Goal: Information Seeking & Learning: Learn about a topic

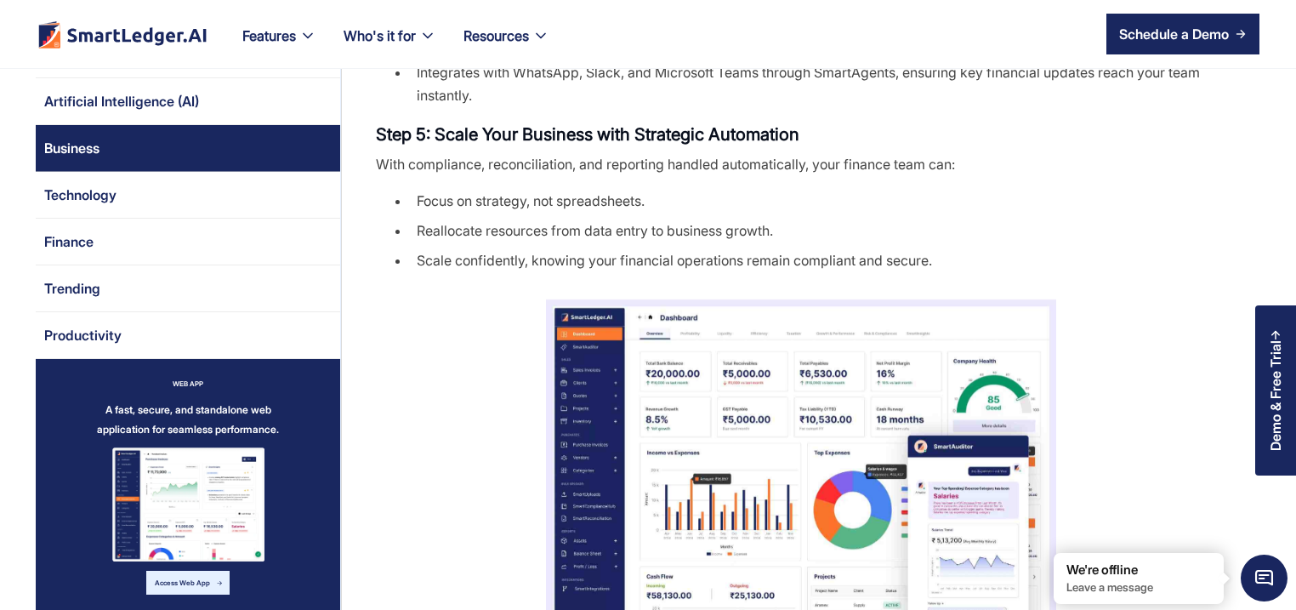
scroll to position [1632, 0]
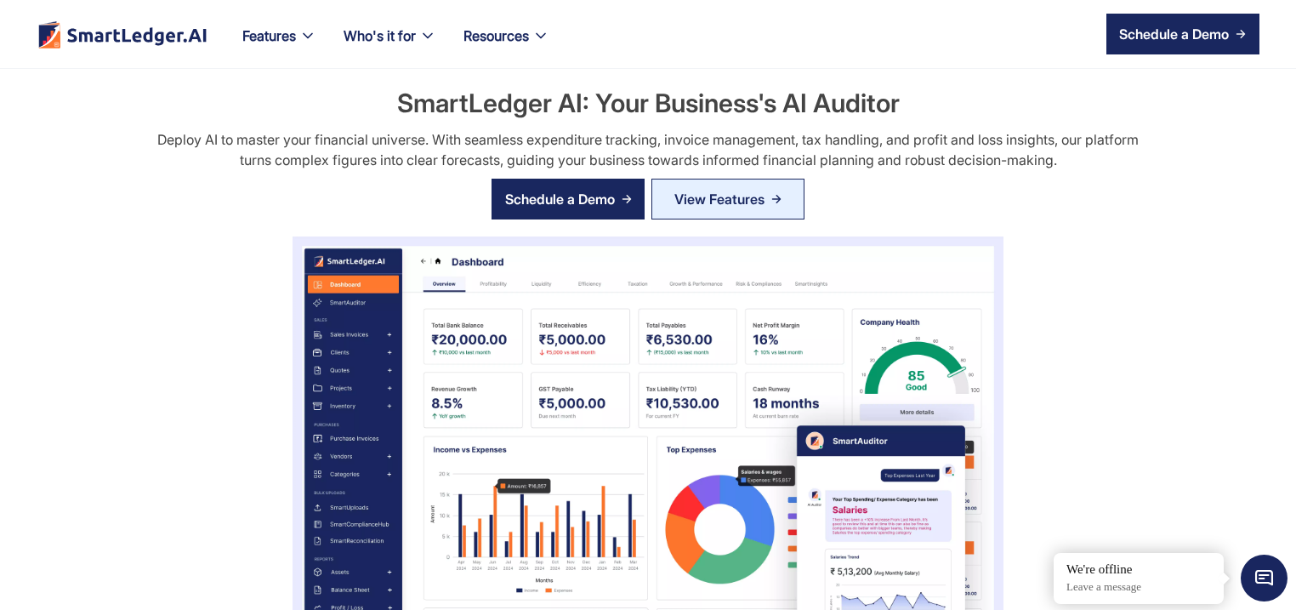
click at [377, 0] on div "Who's it for Who’s it for? Users of SmartLedger AI. Built for every business an…" at bounding box center [390, 34] width 120 height 68
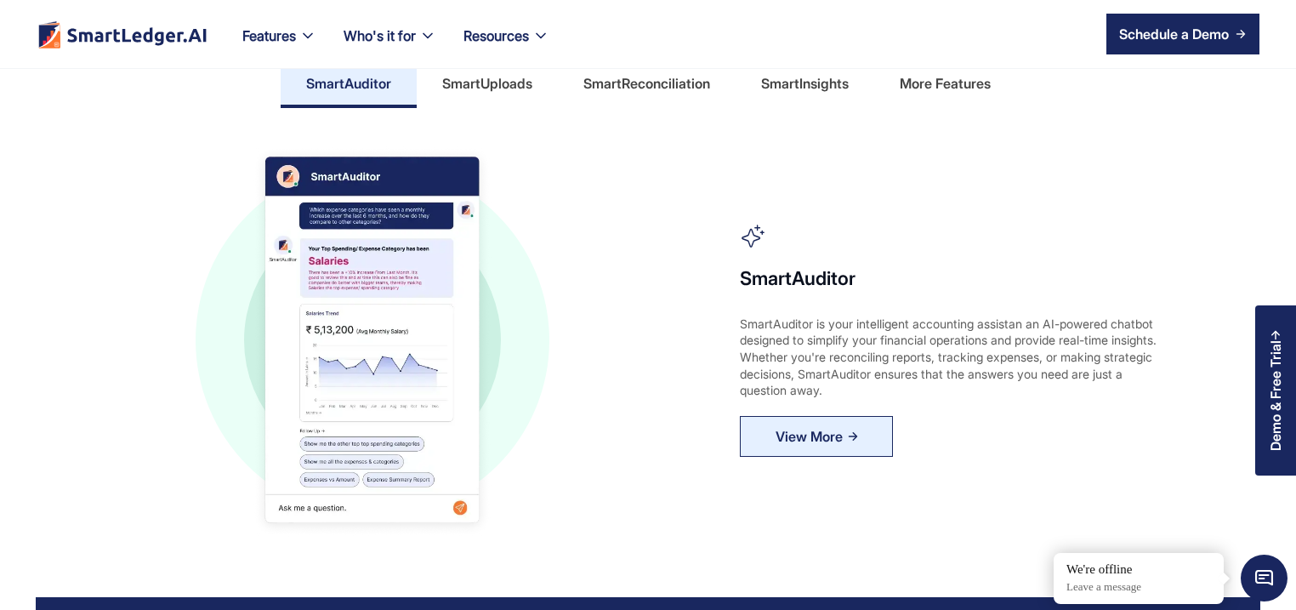
scroll to position [898, 0]
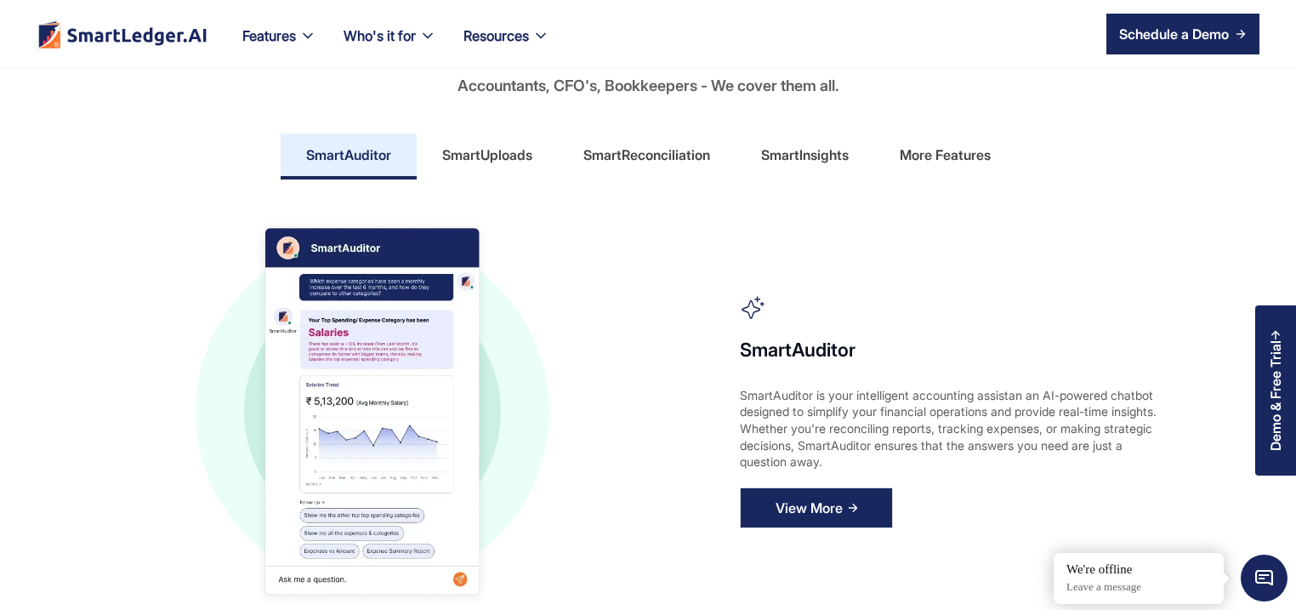
click at [801, 506] on div "View More" at bounding box center [808, 507] width 67 height 27
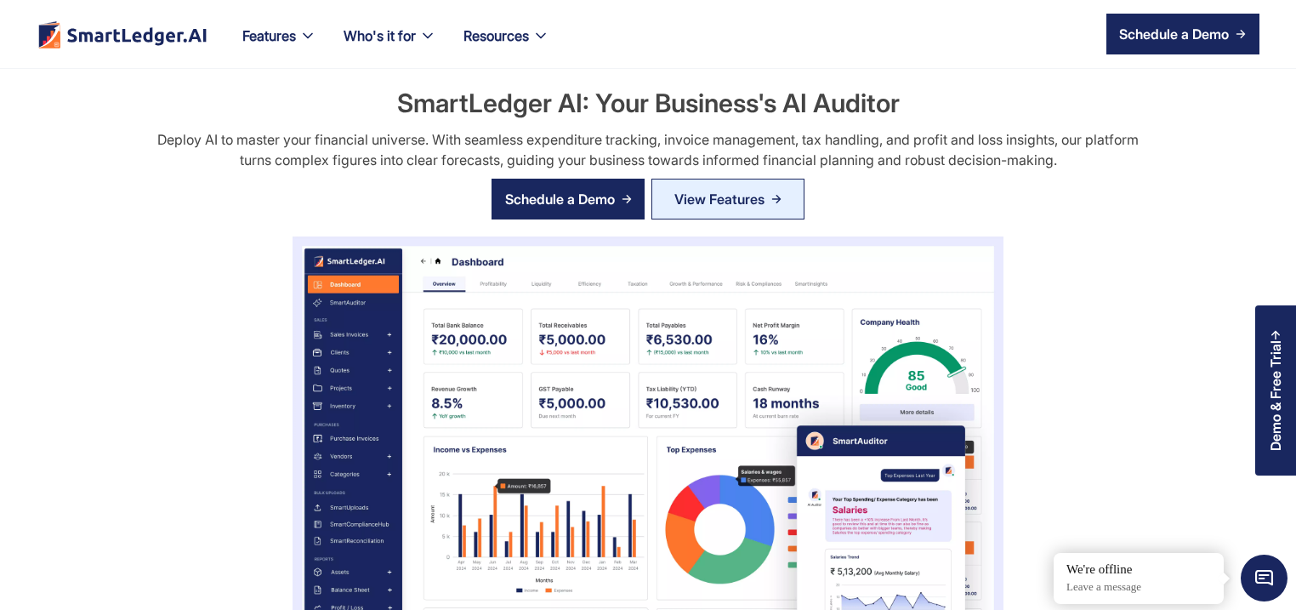
scroll to position [898, 0]
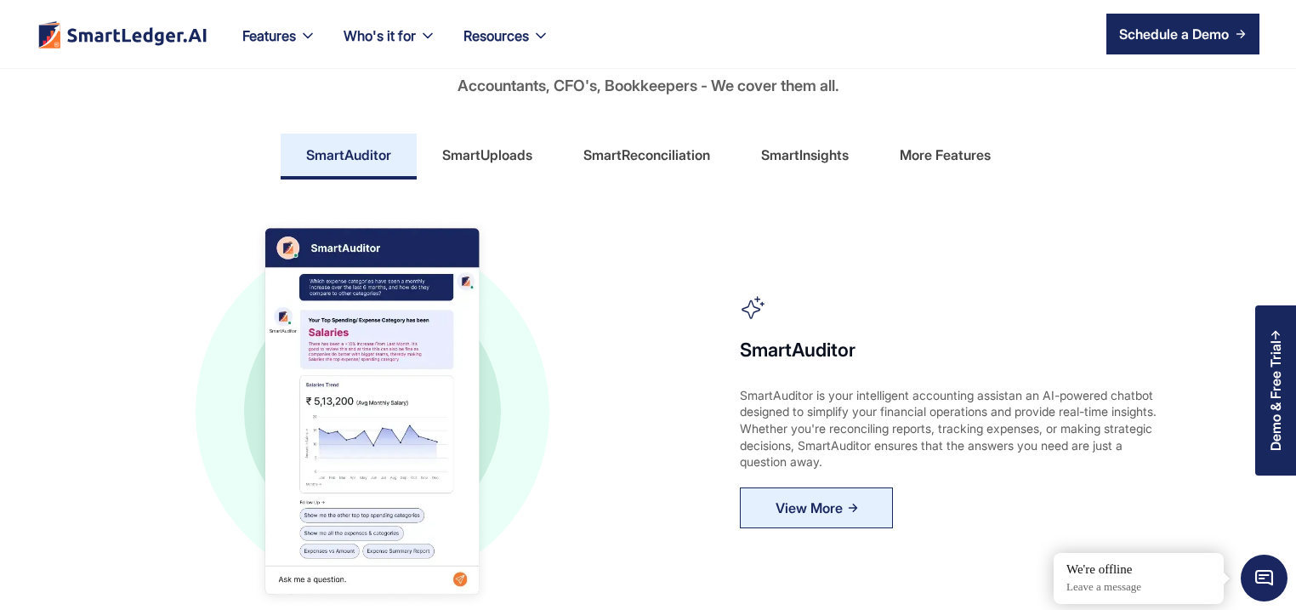
click at [504, 154] on div "SmartUploads" at bounding box center [487, 154] width 90 height 27
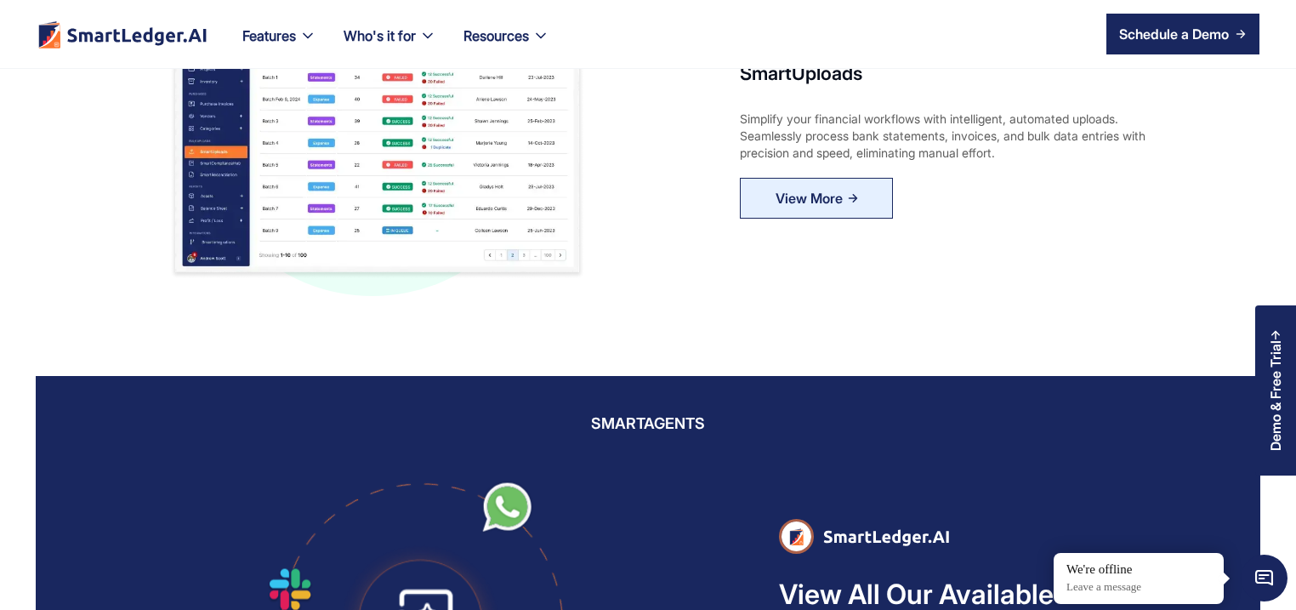
scroll to position [1224, 0]
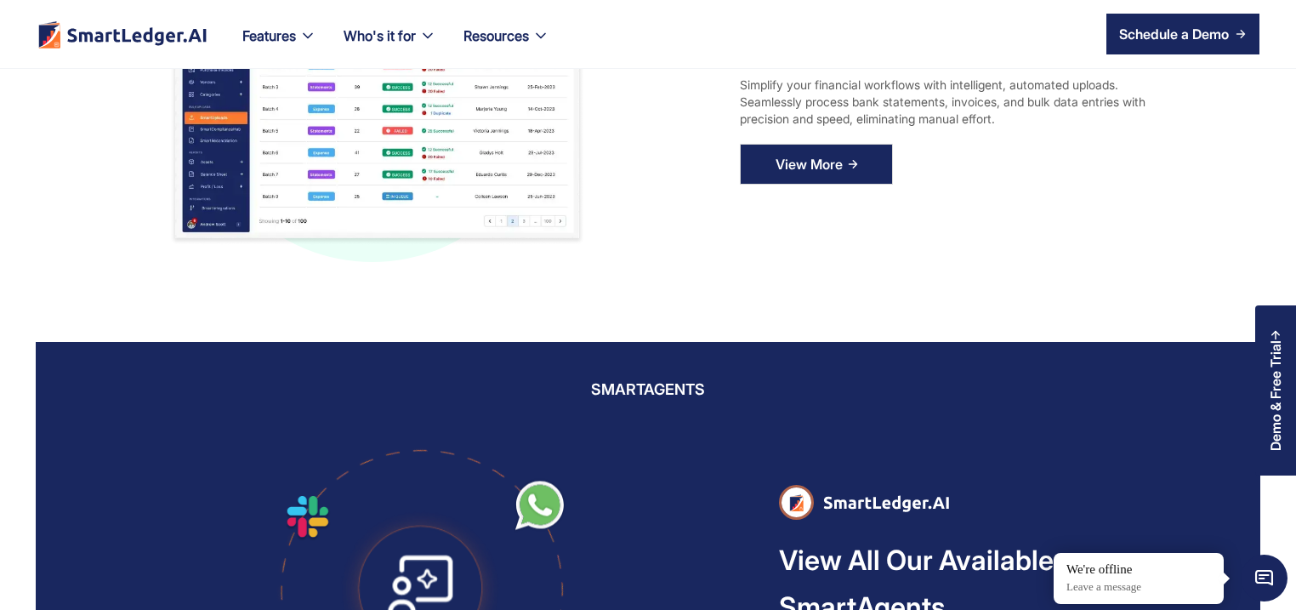
click at [761, 146] on link "View More" at bounding box center [816, 164] width 153 height 41
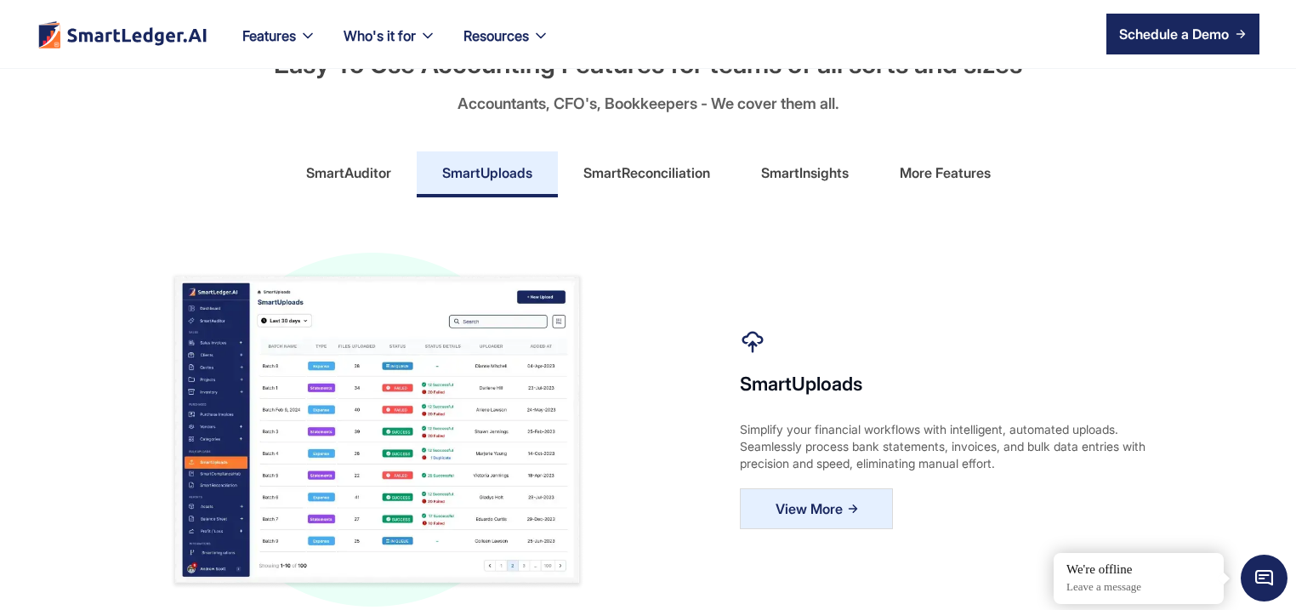
scroll to position [735, 0]
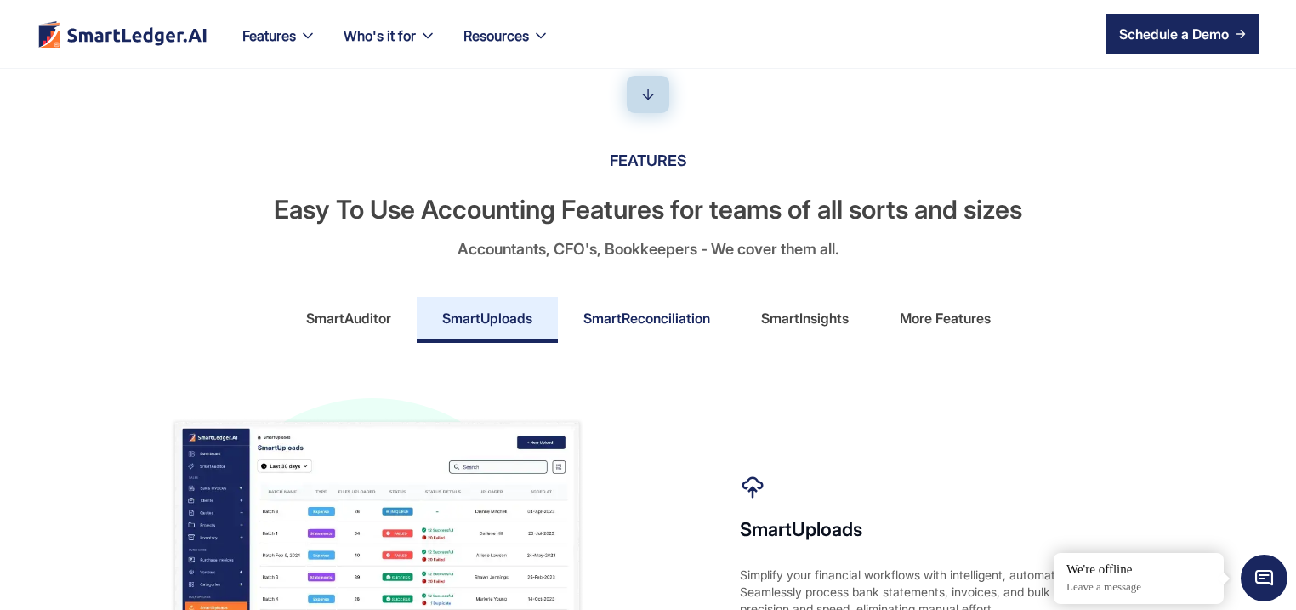
click at [635, 332] on link "SmartReconciliation" at bounding box center [647, 320] width 178 height 46
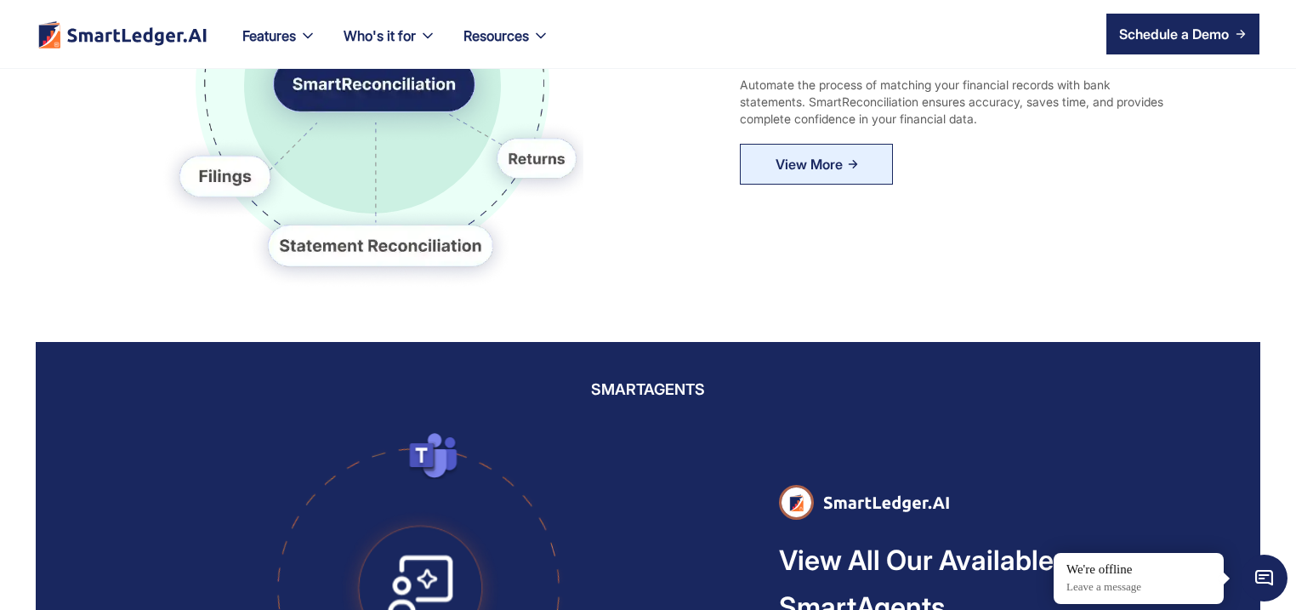
scroll to position [1143, 0]
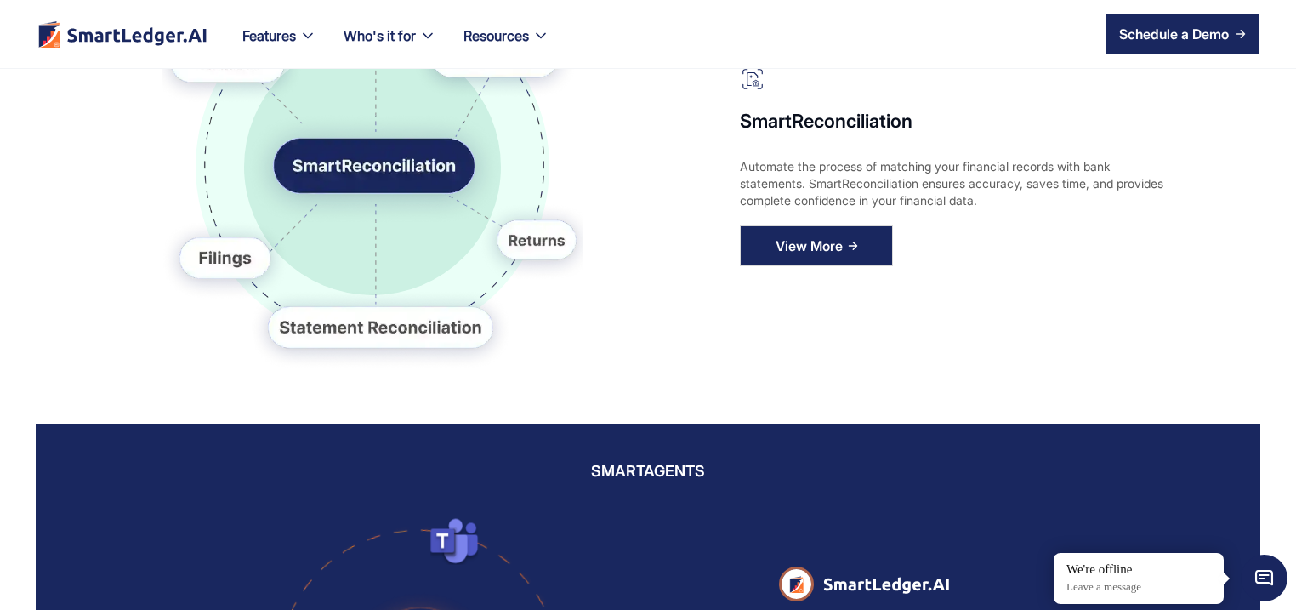
click at [820, 227] on link "View More" at bounding box center [816, 245] width 153 height 41
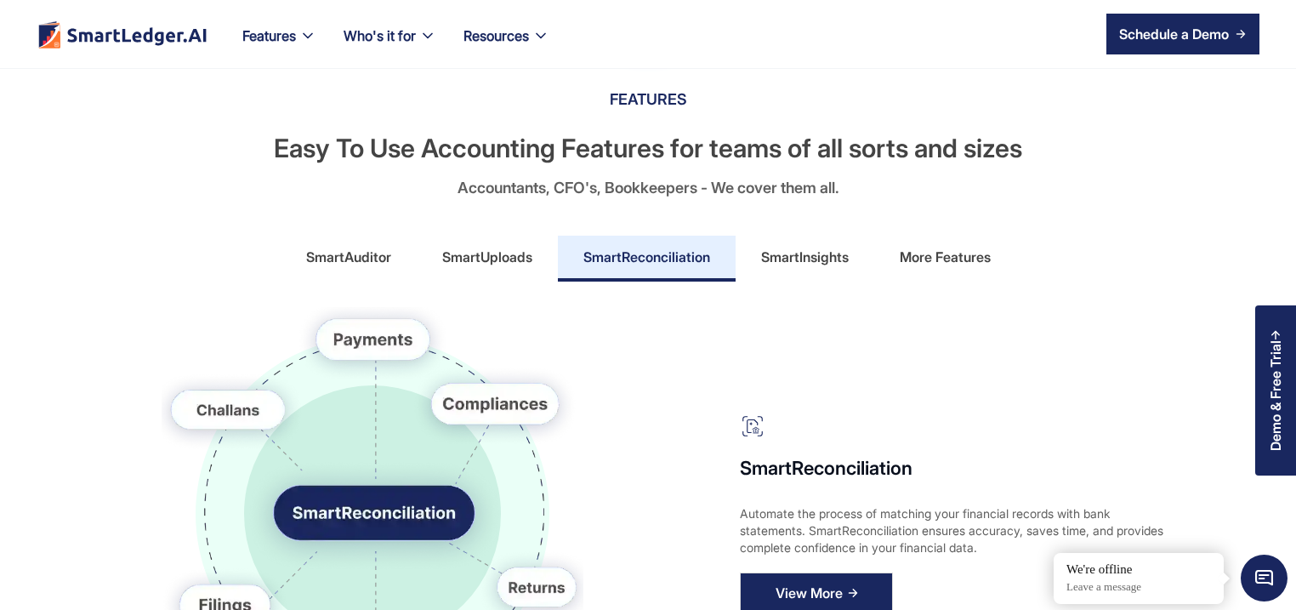
scroll to position [571, 0]
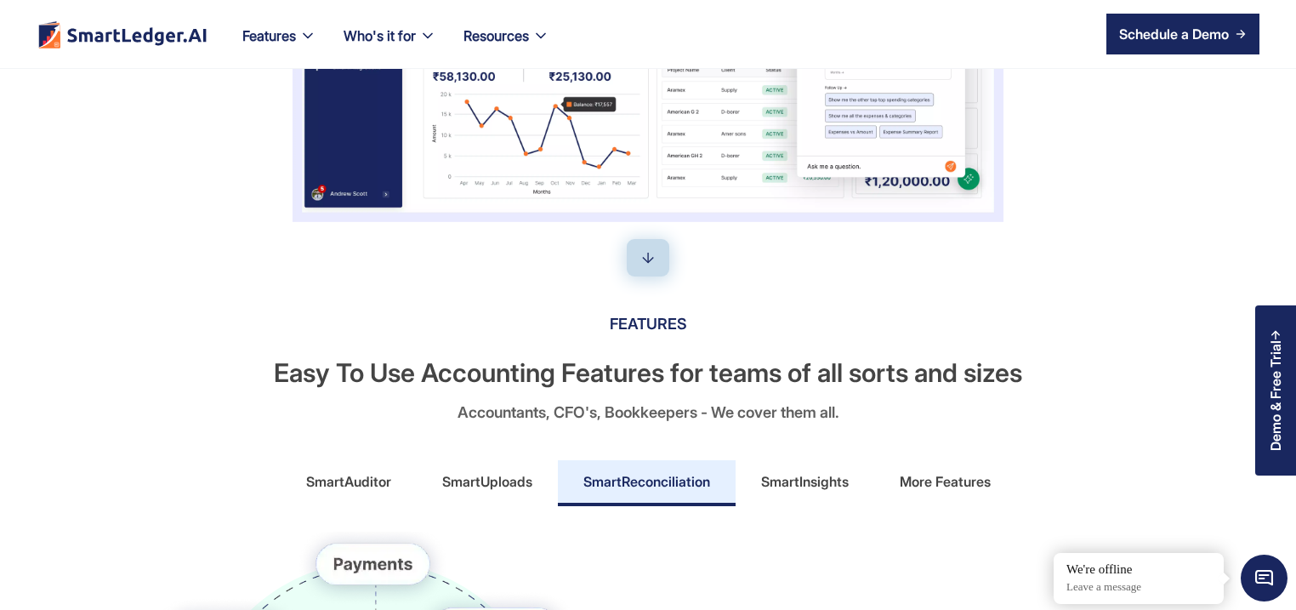
click at [832, 484] on div "SmartInsights" at bounding box center [805, 481] width 88 height 27
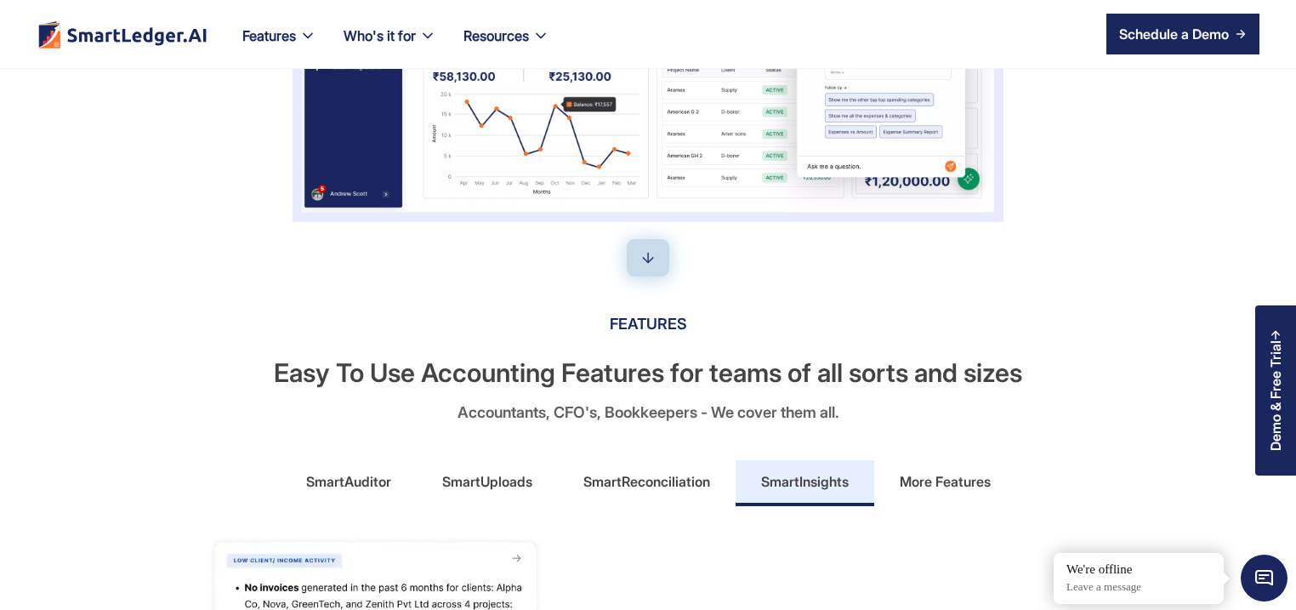
scroll to position [816, 0]
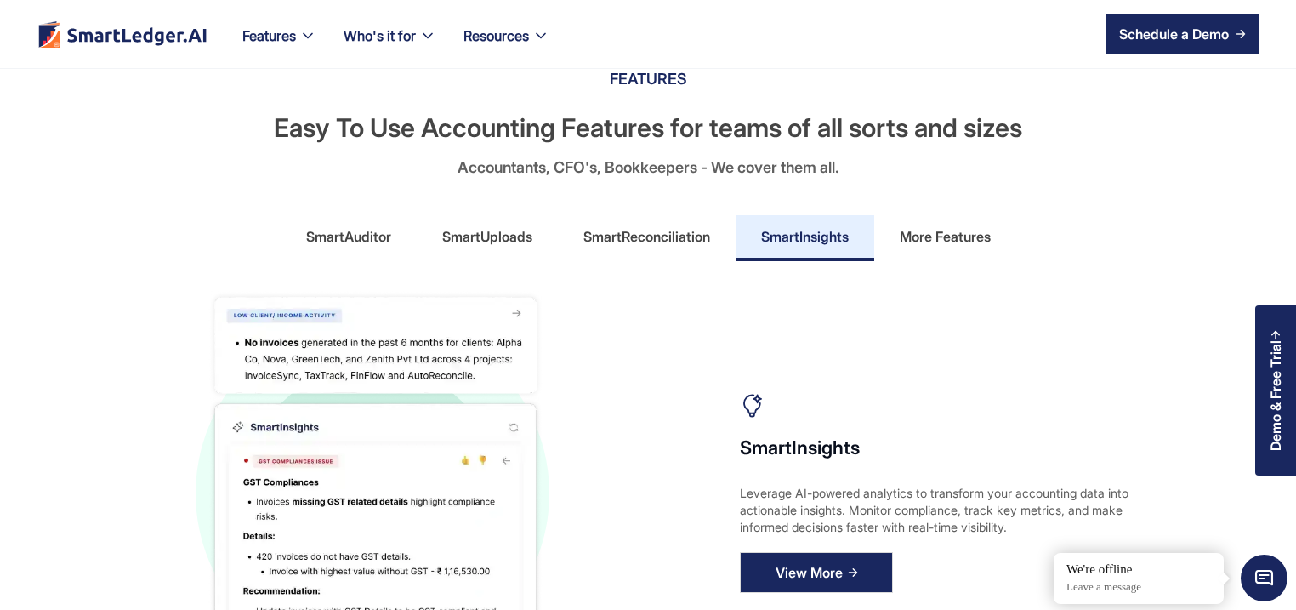
click at [823, 583] on div "View More" at bounding box center [808, 572] width 67 height 27
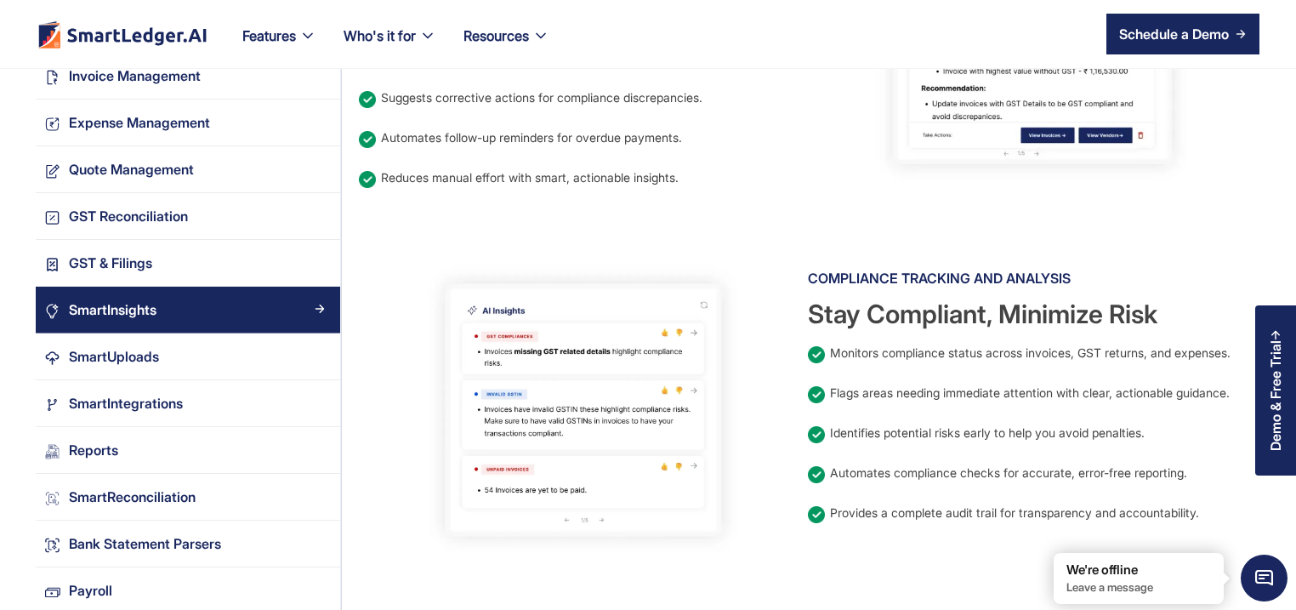
scroll to position [898, 0]
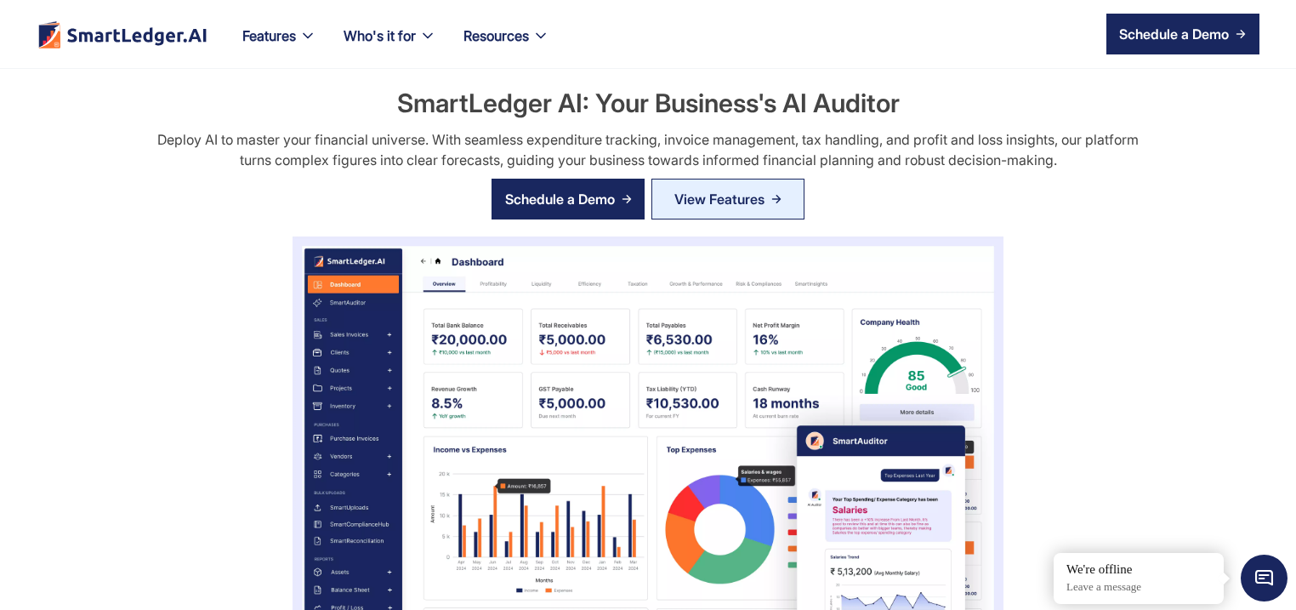
scroll to position [816, 0]
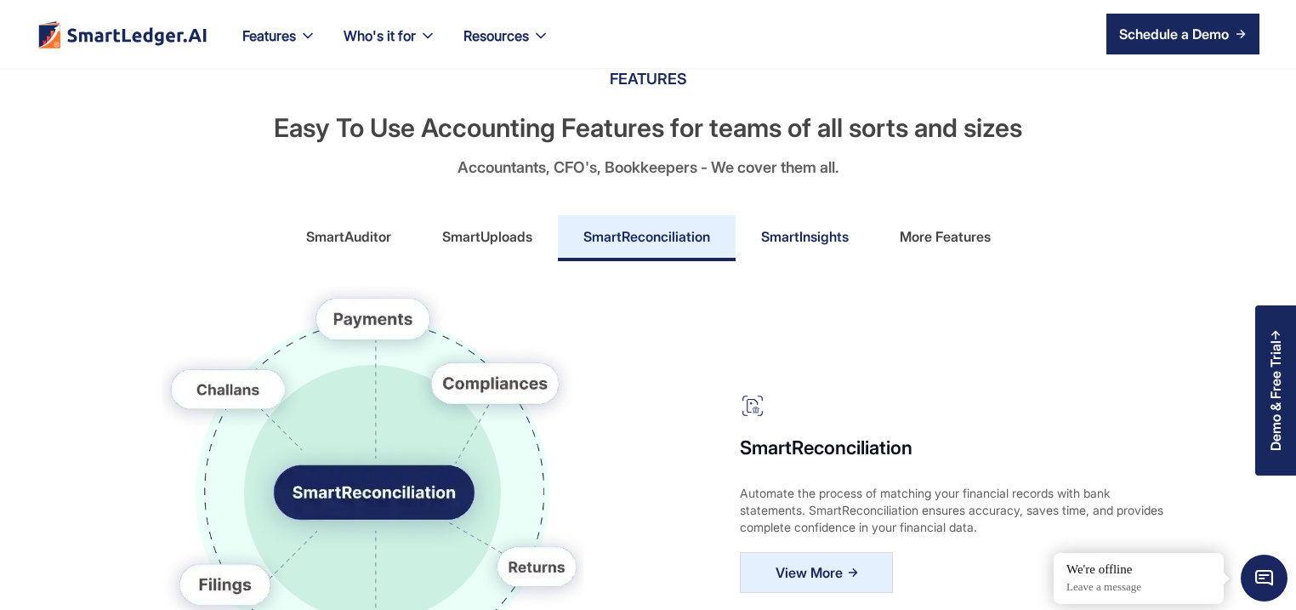
click at [789, 251] on link "SmartInsights" at bounding box center [804, 238] width 139 height 46
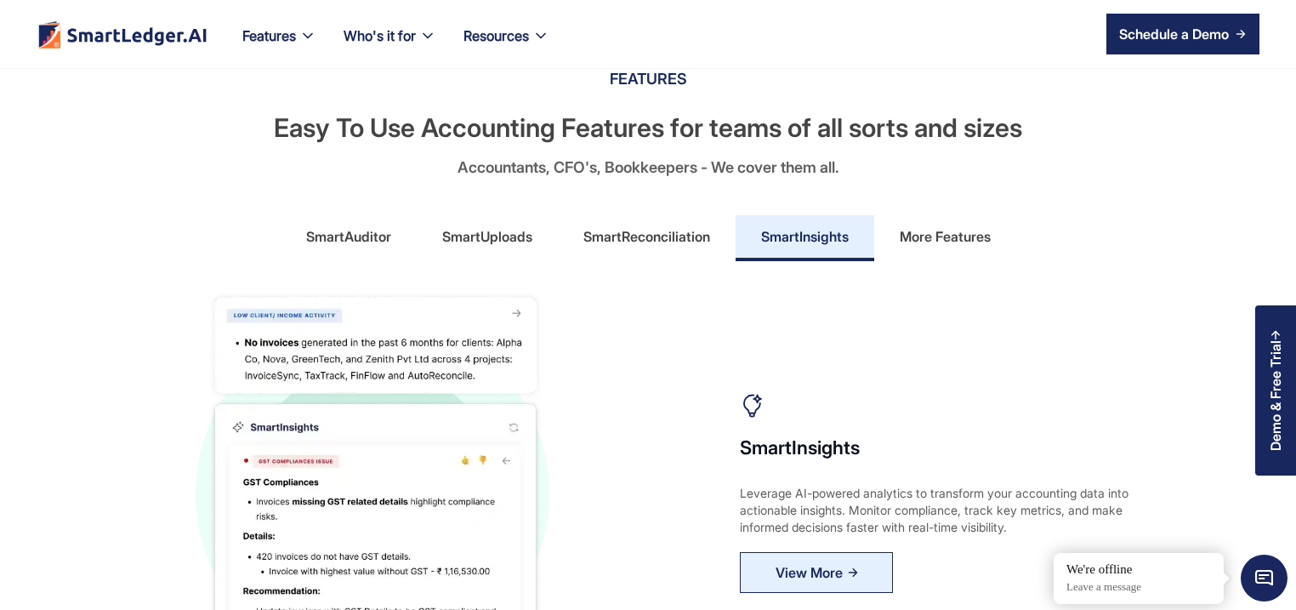
click at [925, 241] on div "More Features" at bounding box center [944, 236] width 91 height 27
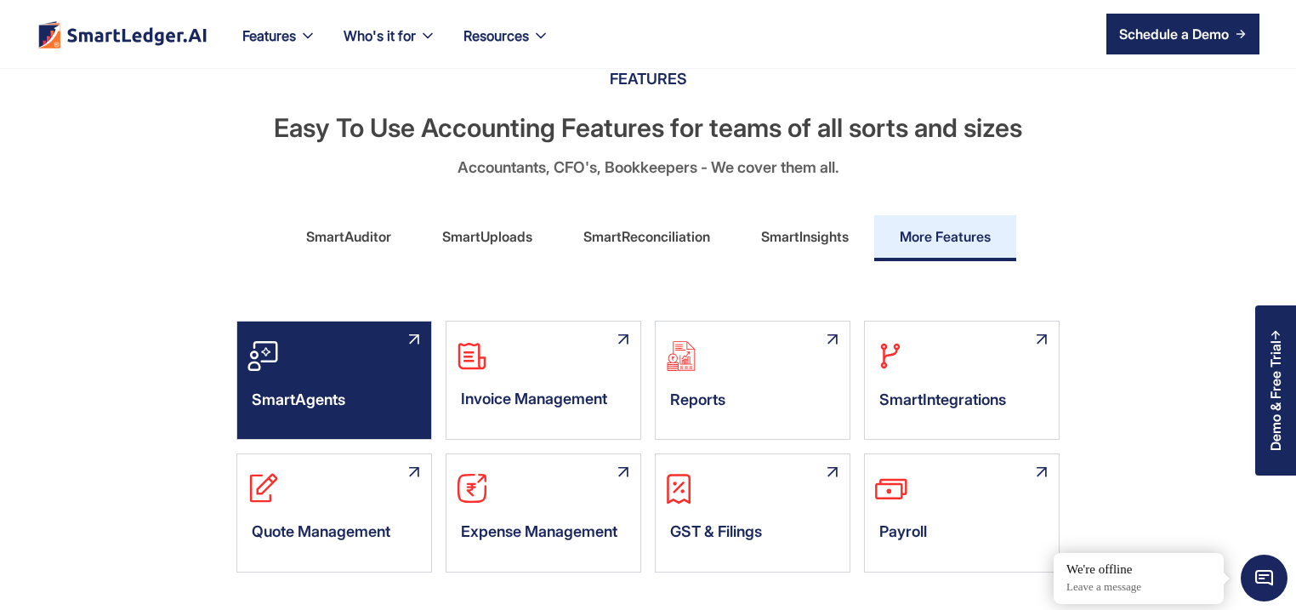
click at [279, 372] on div "SmartAgents" at bounding box center [334, 380] width 196 height 119
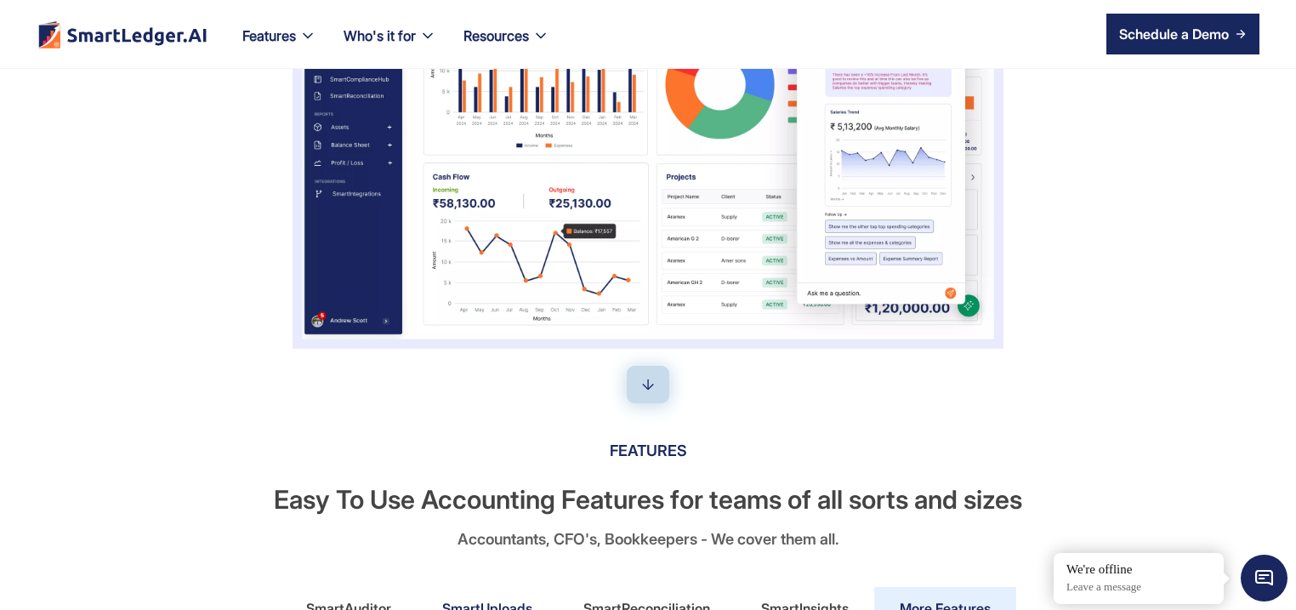
scroll to position [571, 0]
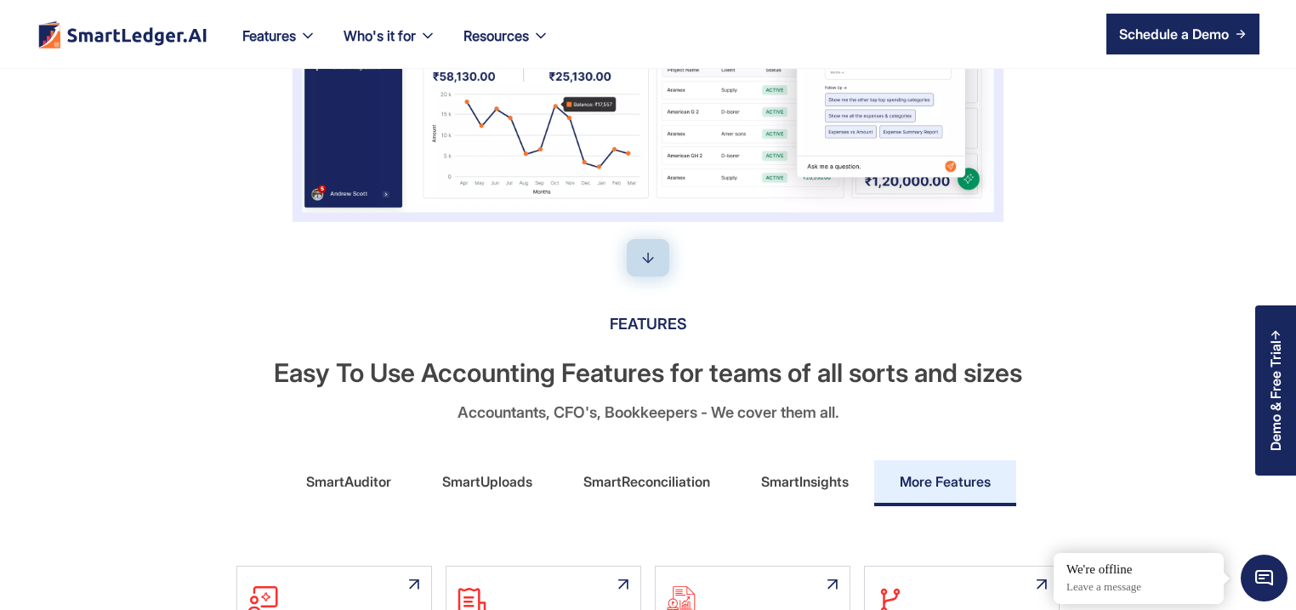
click at [360, 485] on div "SmartAuditor" at bounding box center [348, 481] width 85 height 27
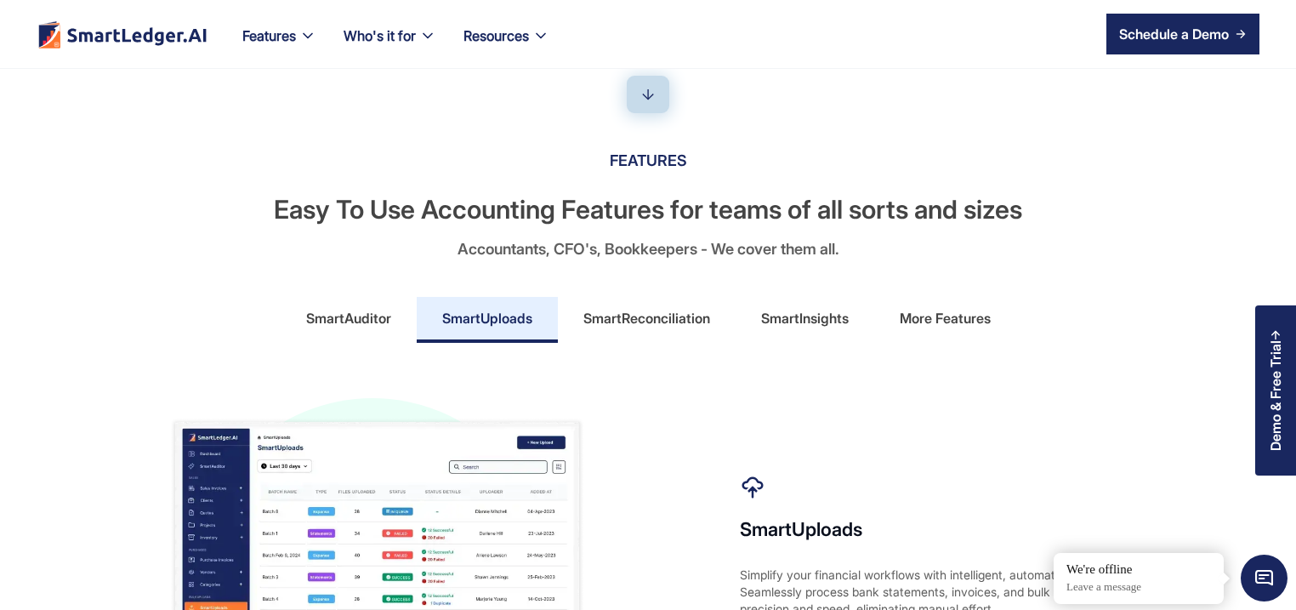
scroll to position [735, 0]
click at [354, 322] on div "SmartAuditor" at bounding box center [348, 317] width 85 height 27
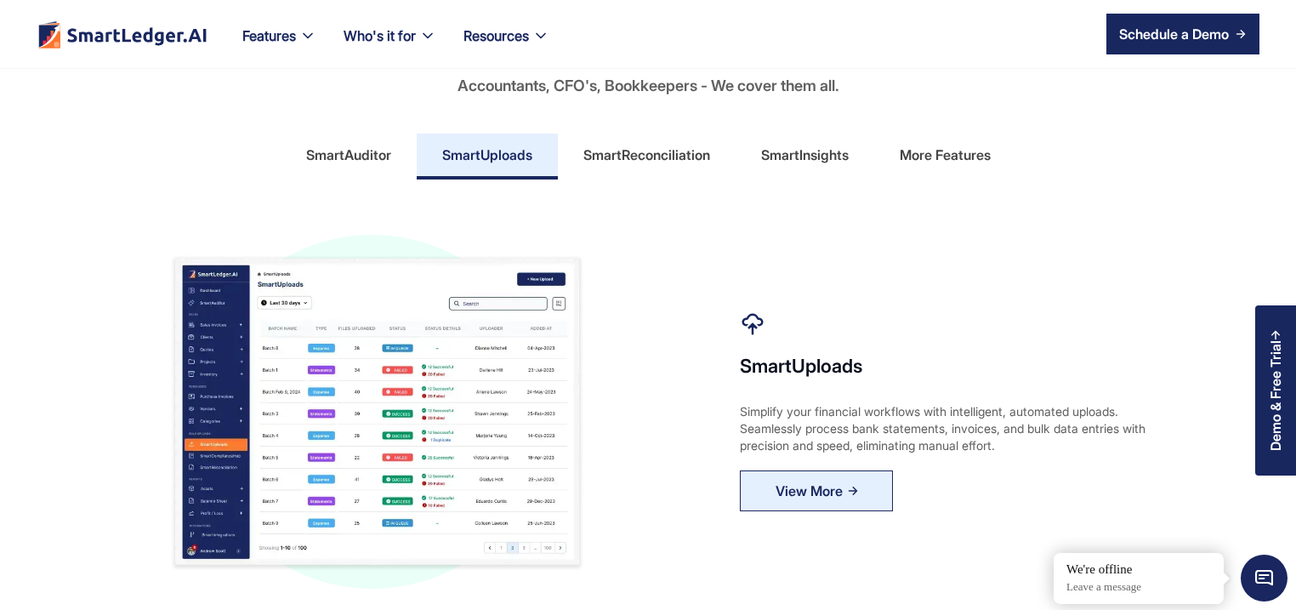
scroll to position [816, 0]
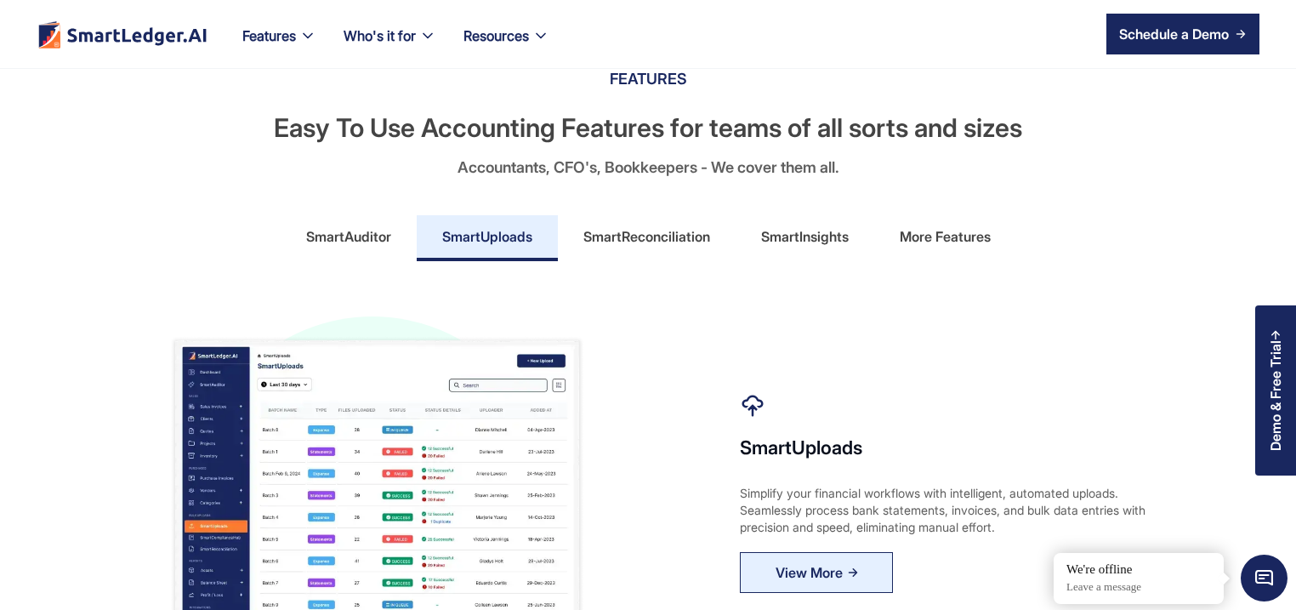
click at [367, 227] on div "SmartAuditor" at bounding box center [348, 236] width 85 height 27
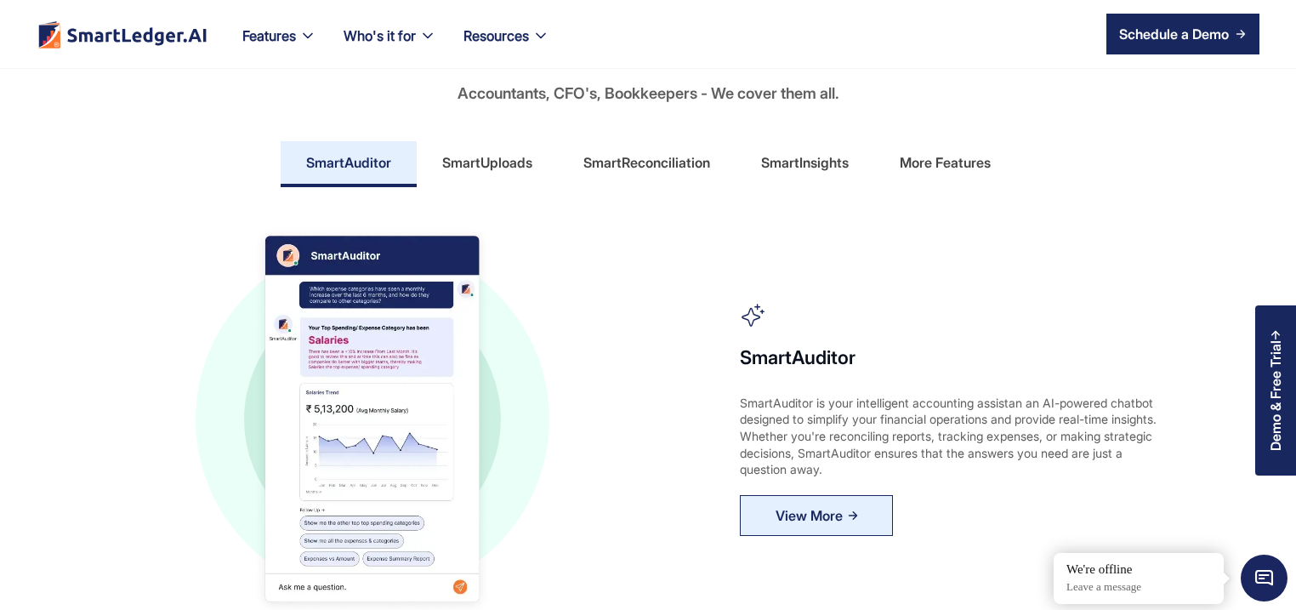
scroll to position [979, 0]
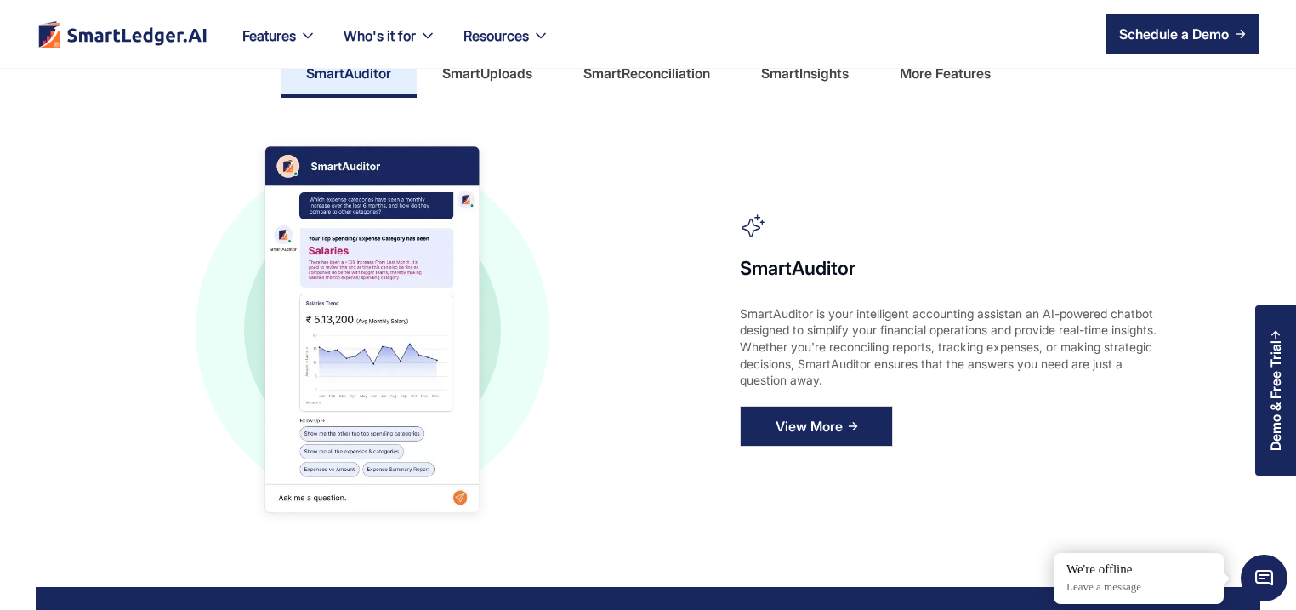
click at [821, 439] on div "View More" at bounding box center [808, 425] width 67 height 27
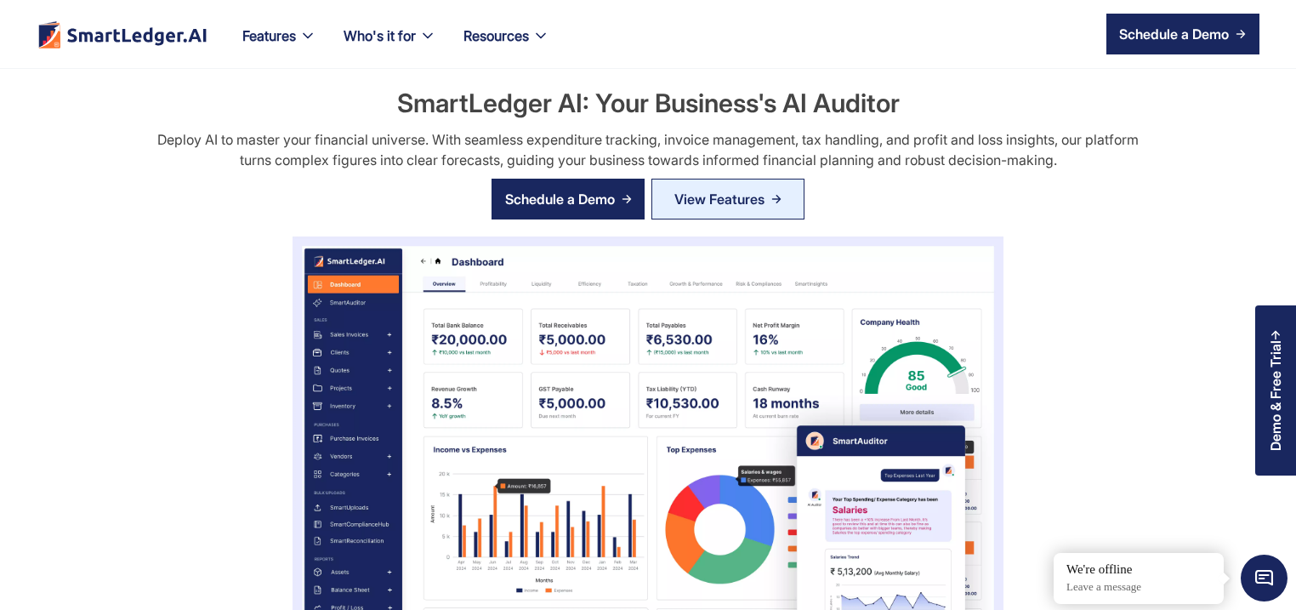
scroll to position [979, 0]
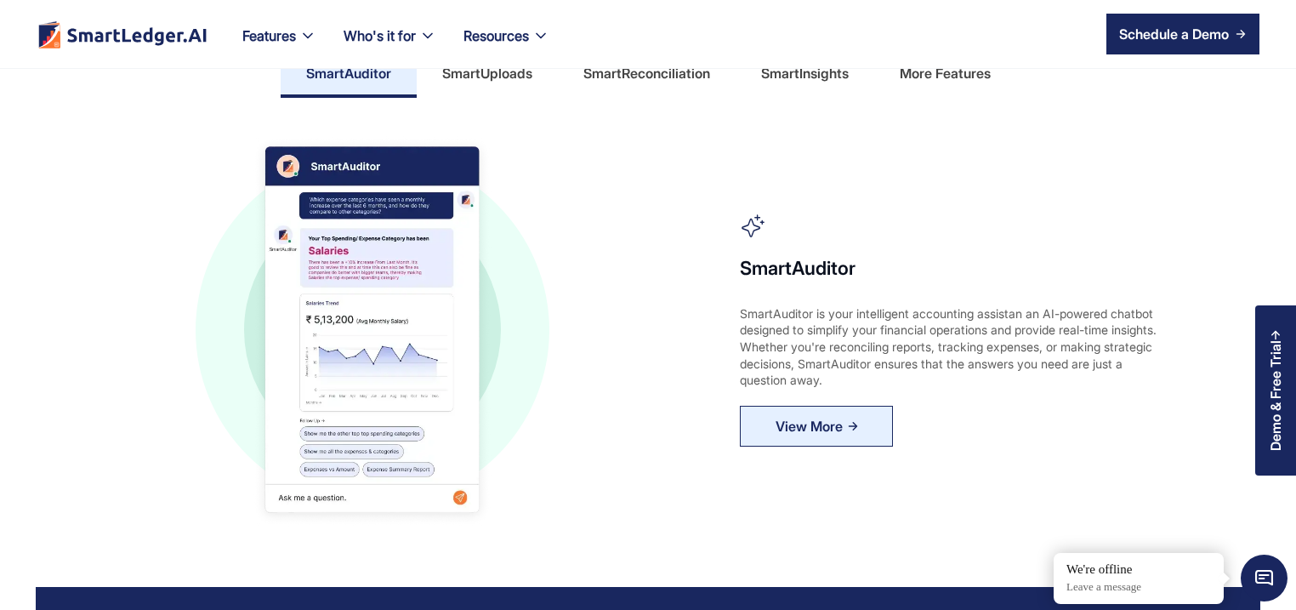
click at [490, 84] on div "SmartUploads" at bounding box center [487, 73] width 90 height 27
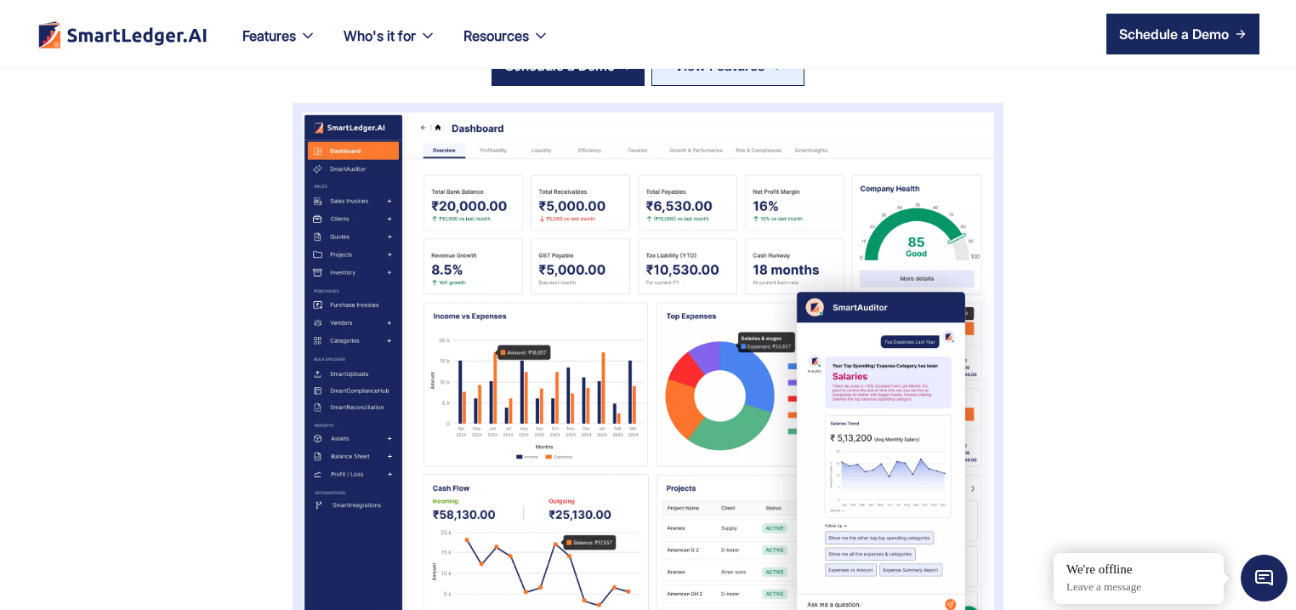
scroll to position [163, 0]
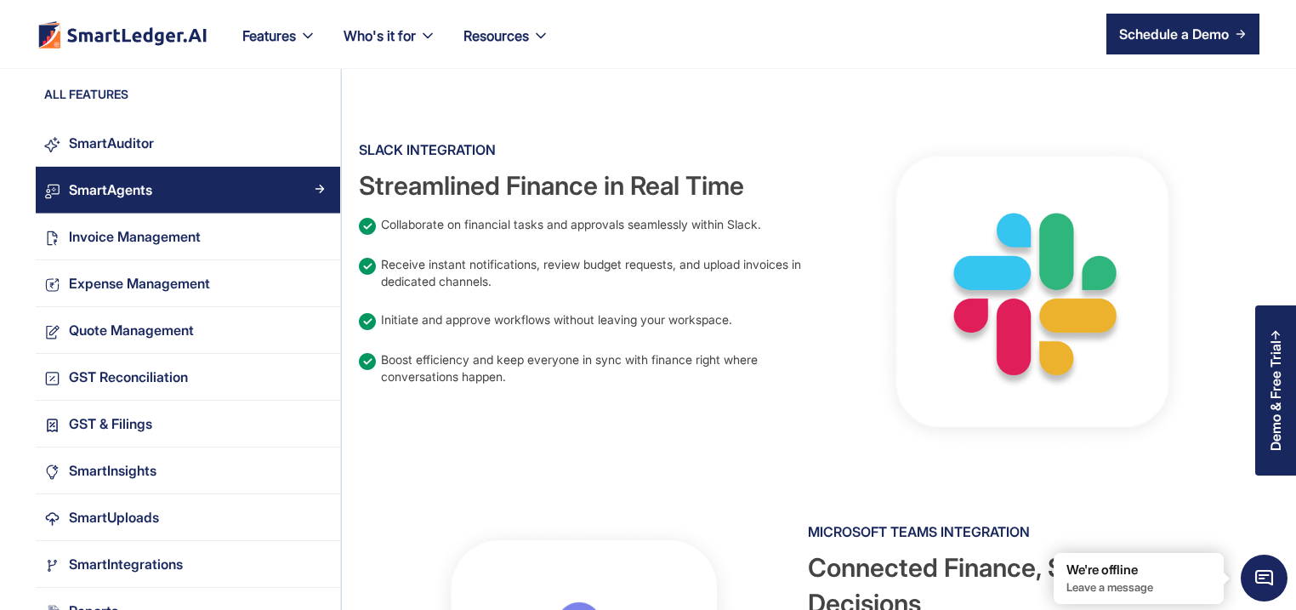
scroll to position [571, 0]
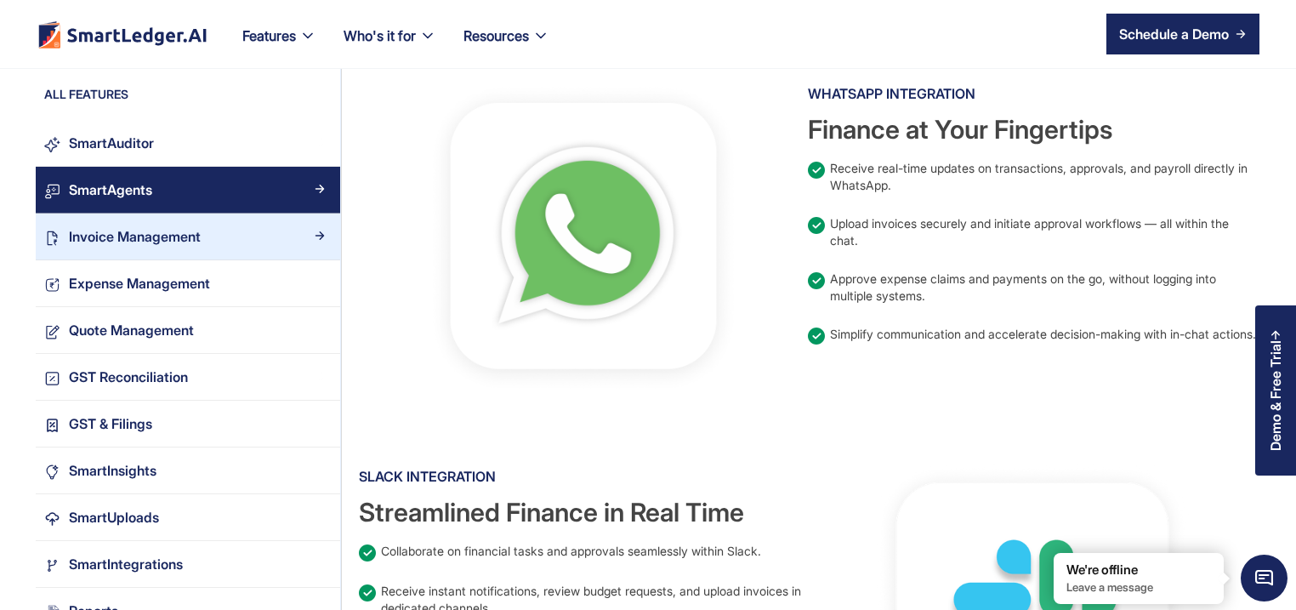
click at [140, 245] on div "Invoice Management" at bounding box center [135, 236] width 132 height 23
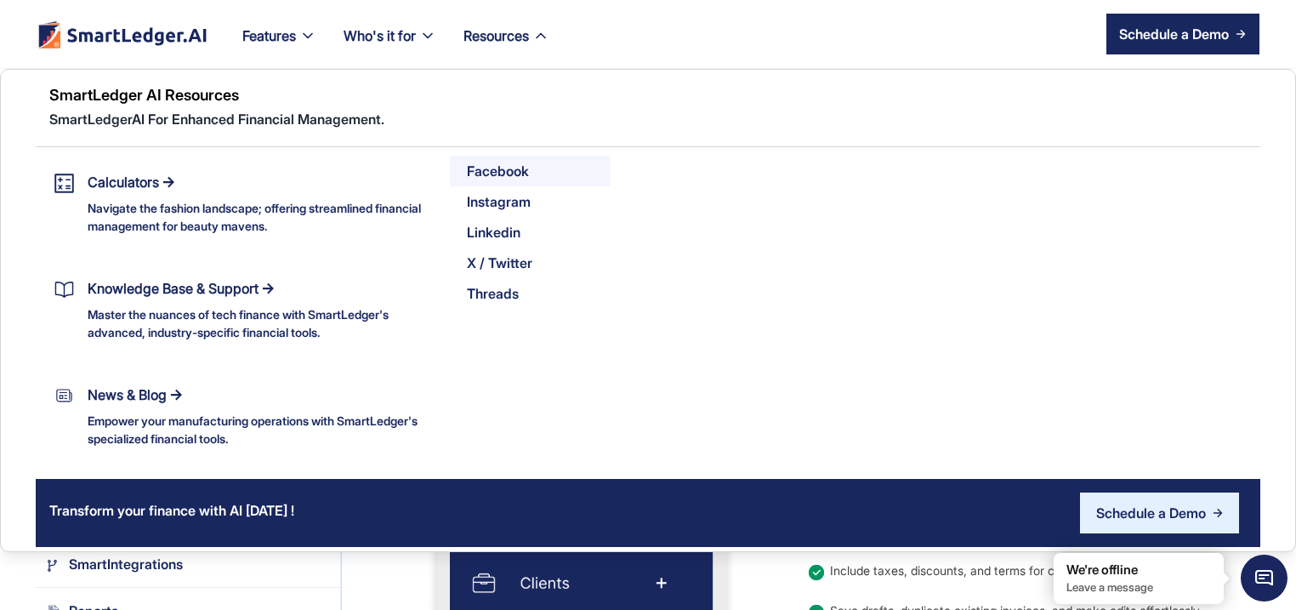
scroll to position [163, 0]
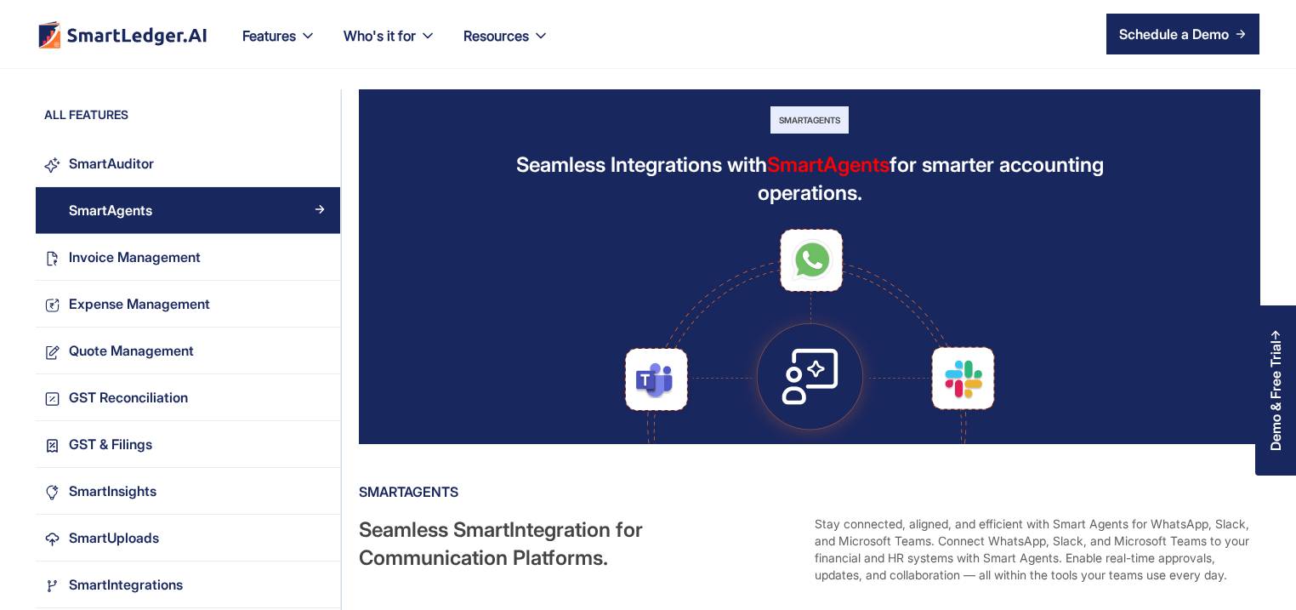
scroll to position [571, 0]
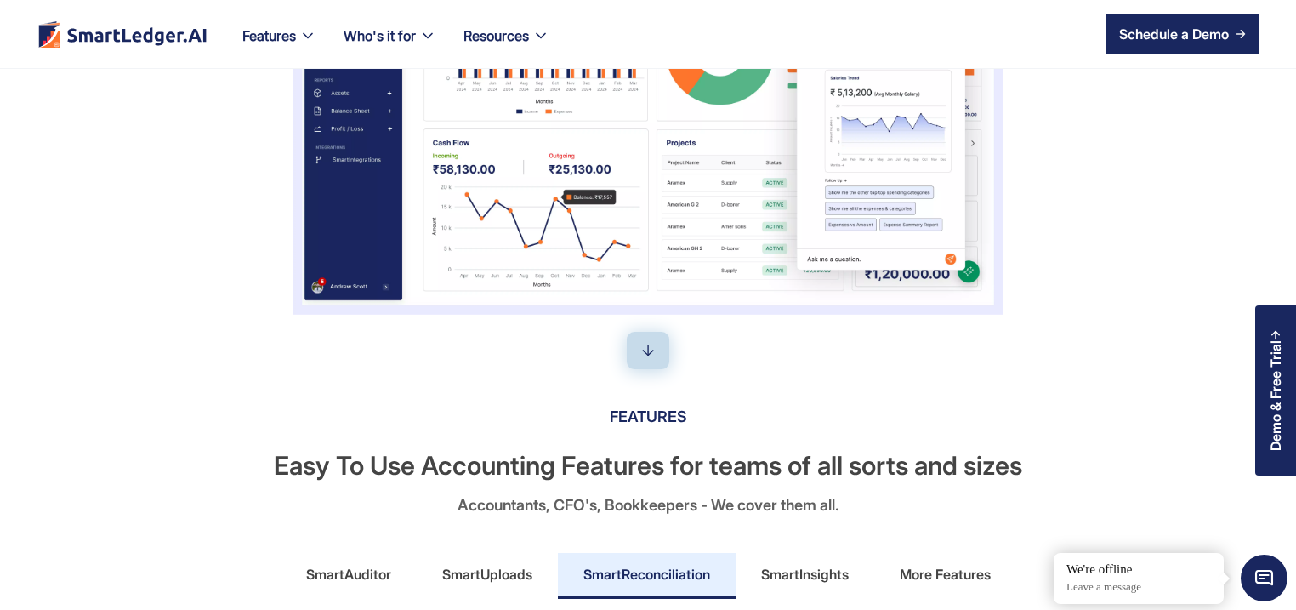
scroll to position [653, 0]
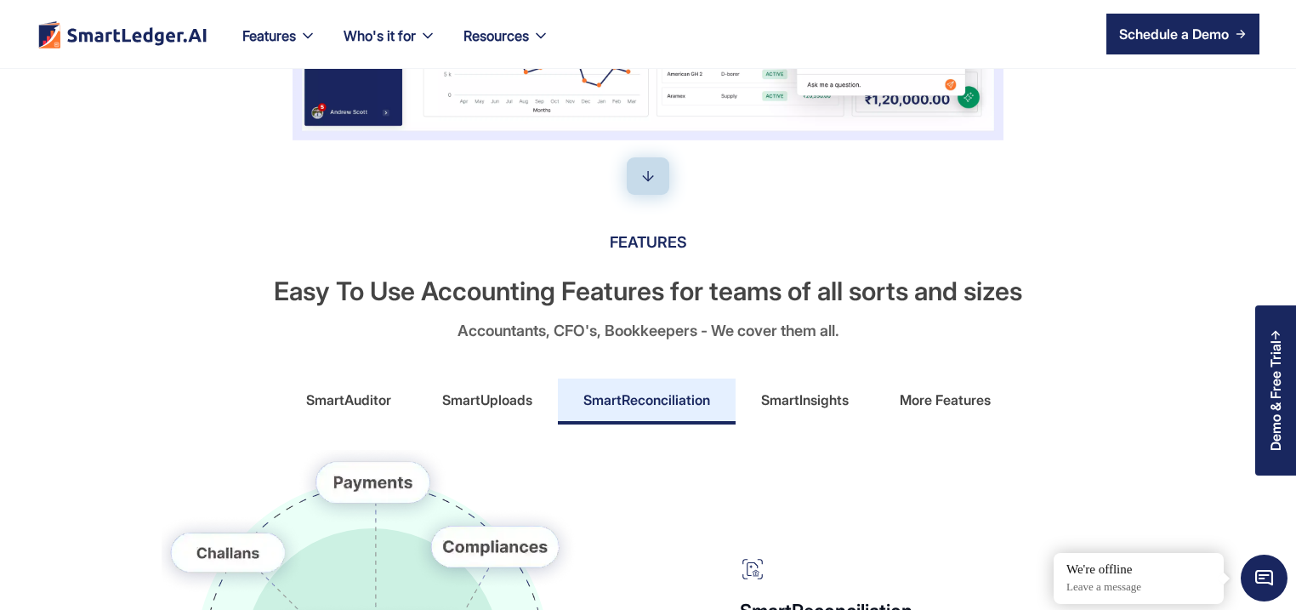
click at [779, 393] on div "SmartInsights" at bounding box center [805, 399] width 88 height 27
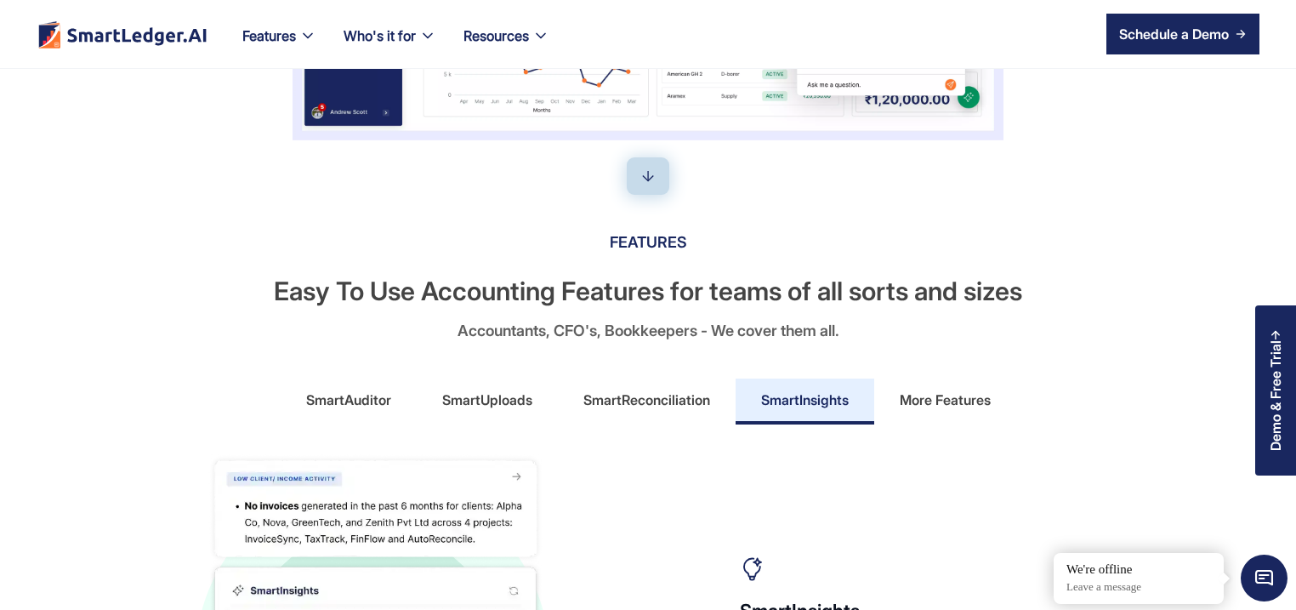
click at [911, 395] on div "More Features" at bounding box center [944, 399] width 91 height 27
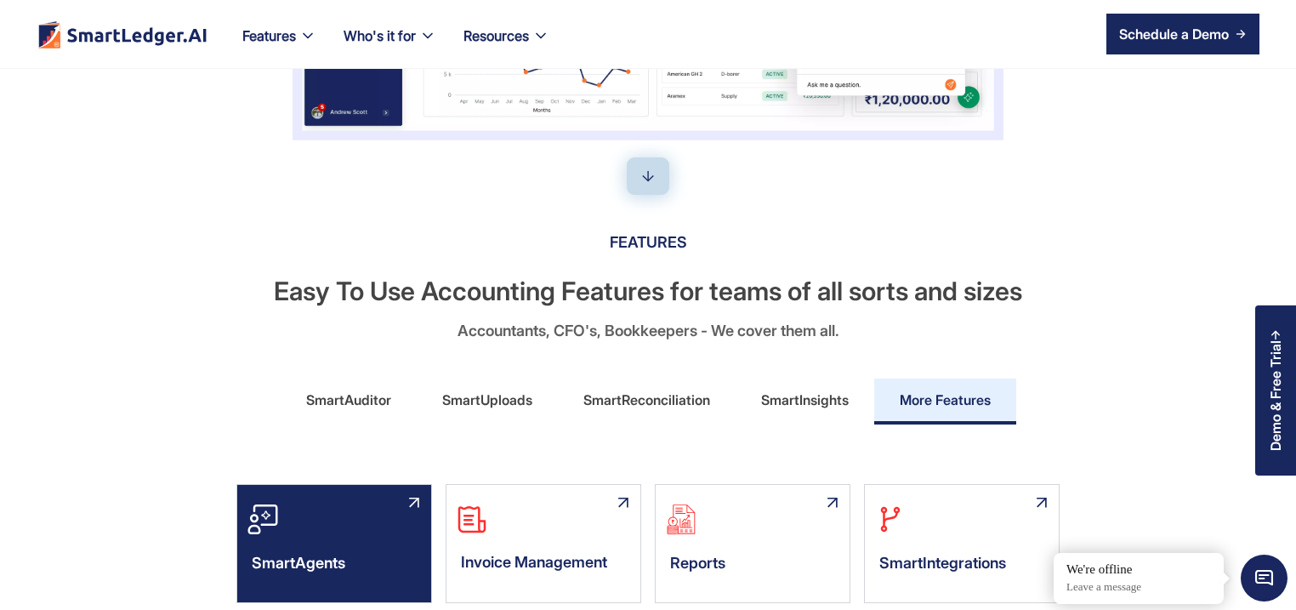
click at [281, 531] on div "SmartAgents" at bounding box center [334, 543] width 196 height 119
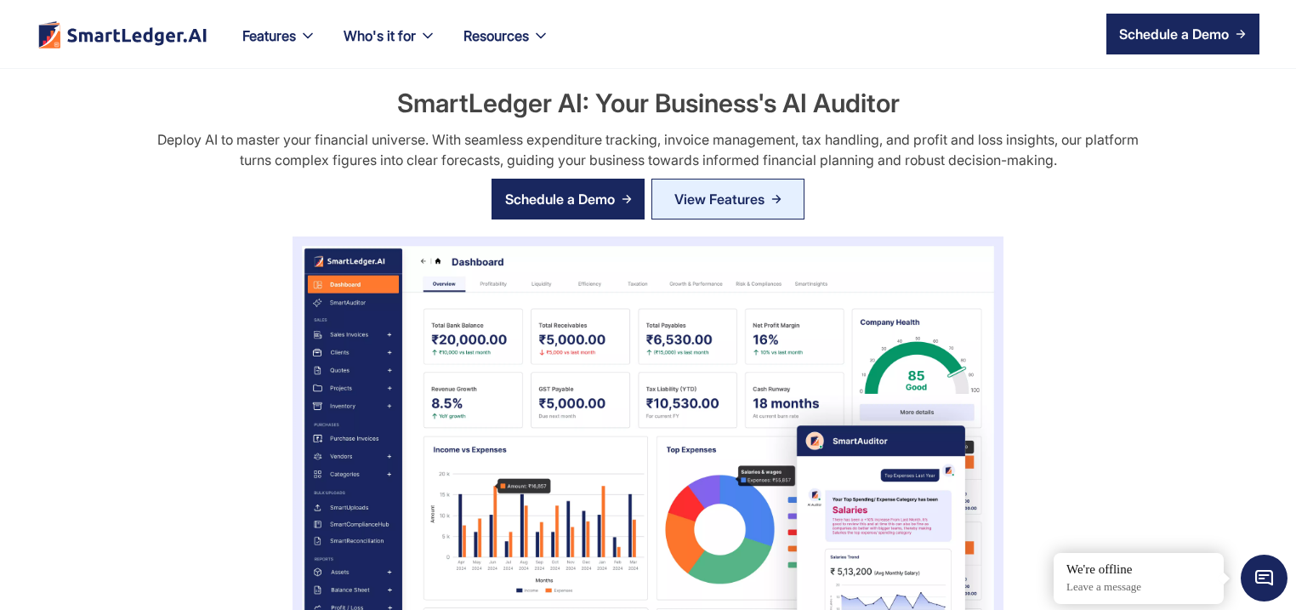
scroll to position [653, 0]
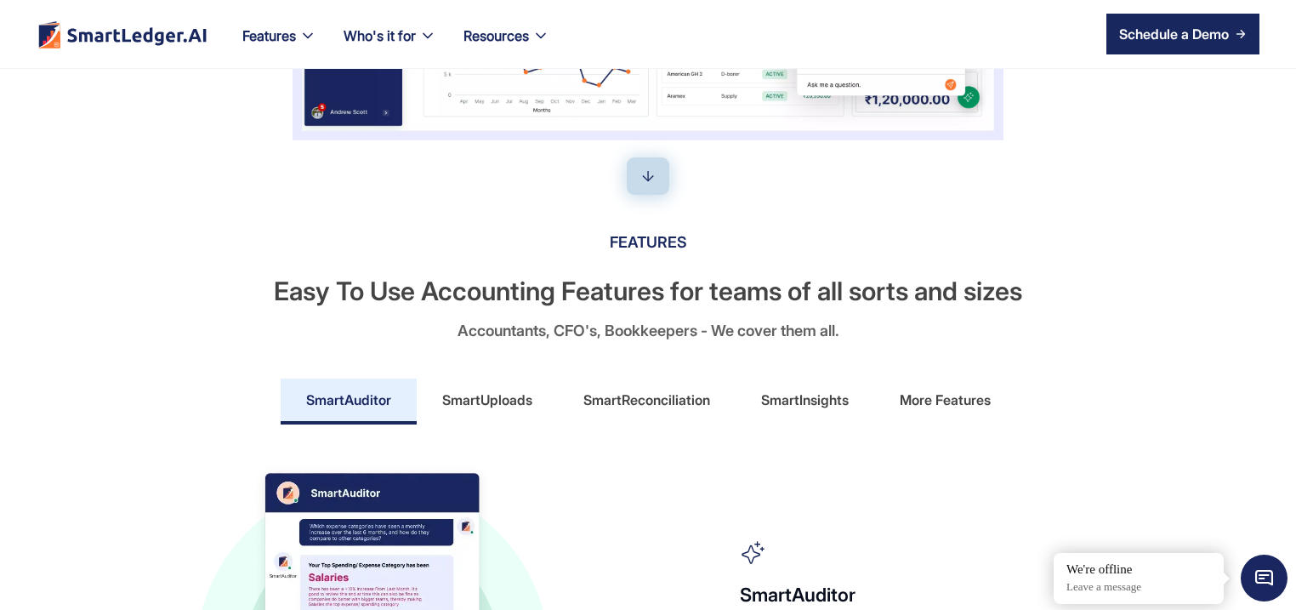
click at [919, 387] on div "More Features" at bounding box center [944, 399] width 91 height 27
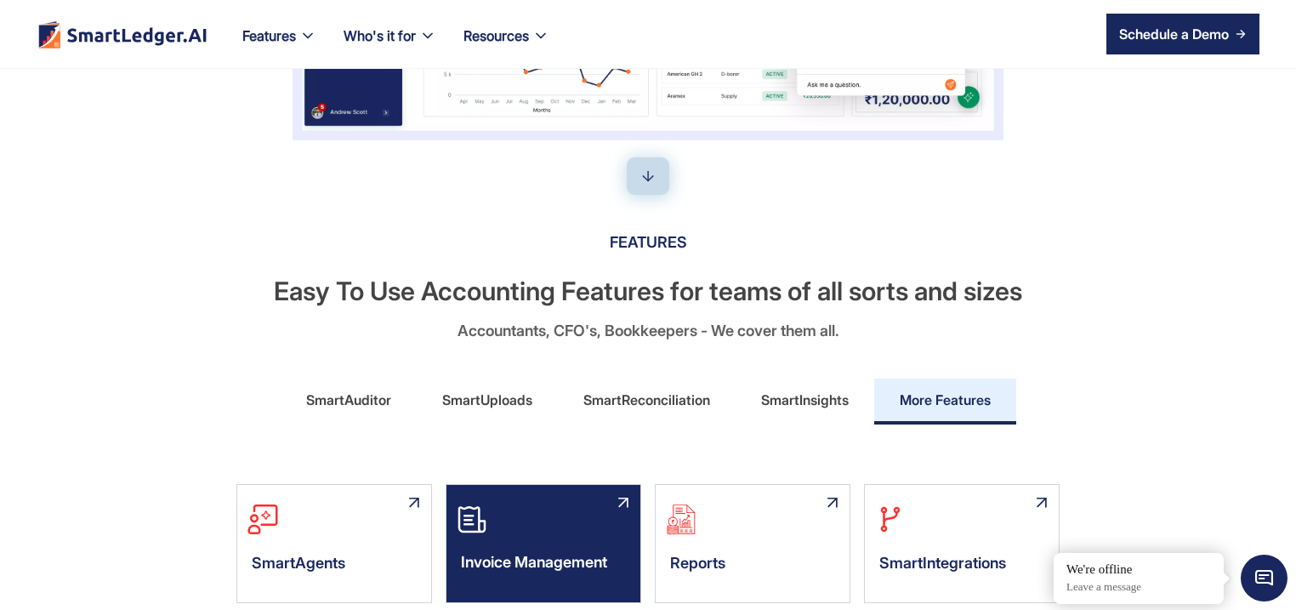
click at [479, 544] on div "Invoice Management" at bounding box center [543, 566] width 194 height 51
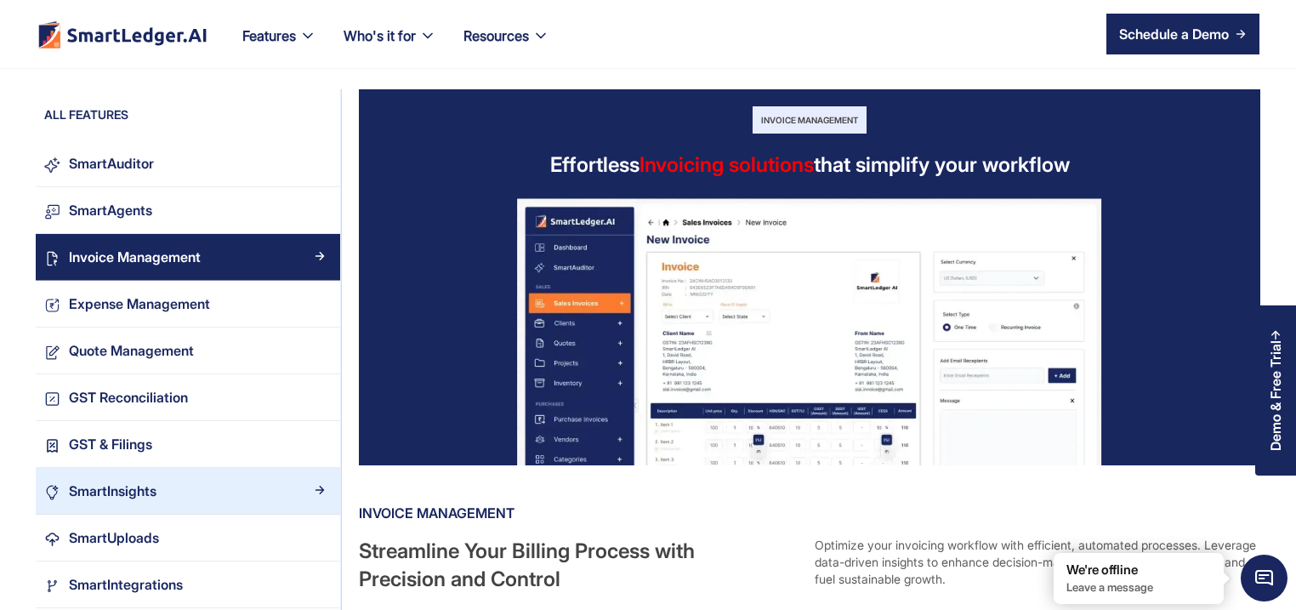
click at [157, 510] on link "SmartInsights" at bounding box center [188, 491] width 304 height 47
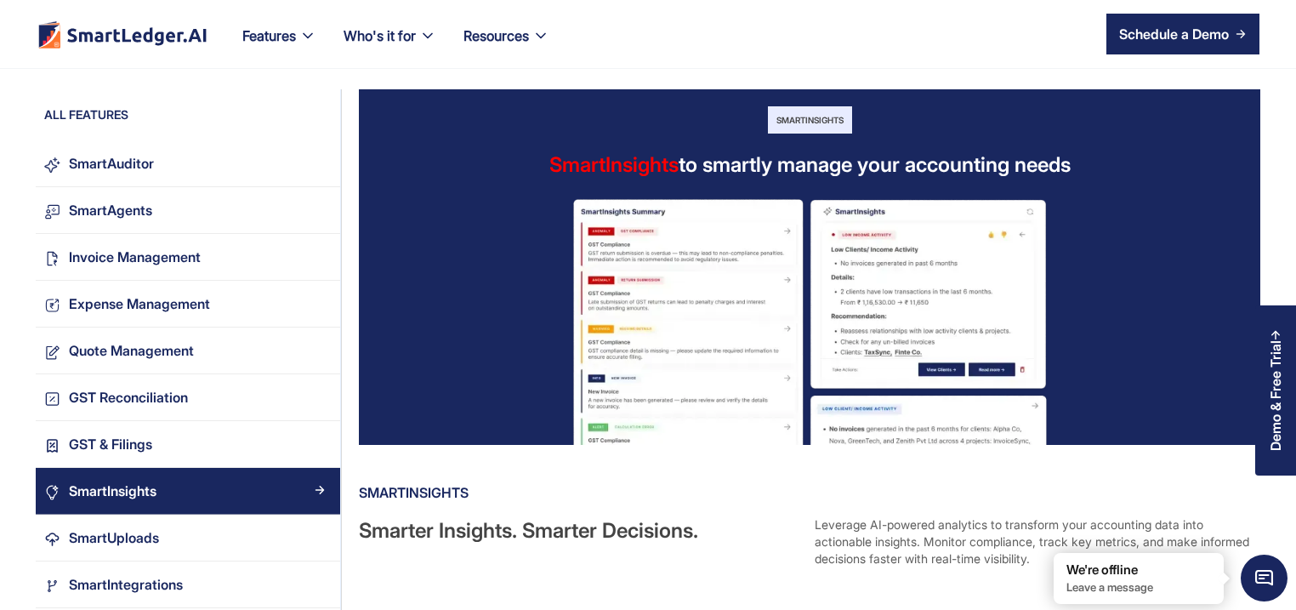
click at [157, 510] on link "SmartInsights" at bounding box center [188, 491] width 304 height 47
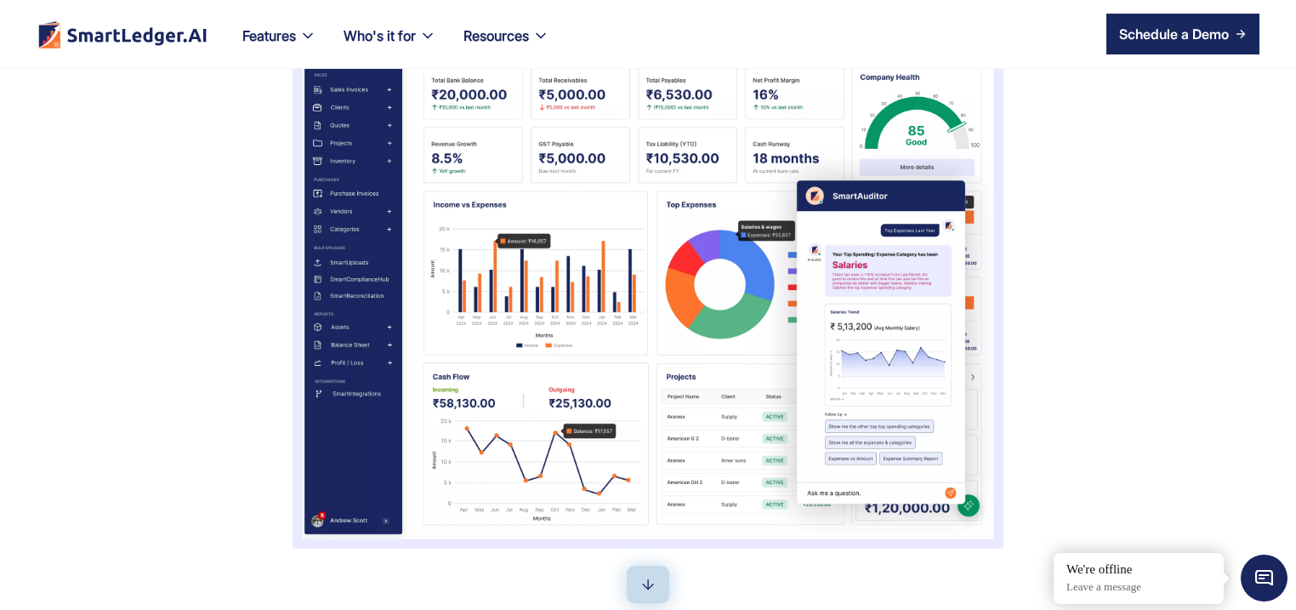
scroll to position [163, 0]
